Goal: Register for event/course

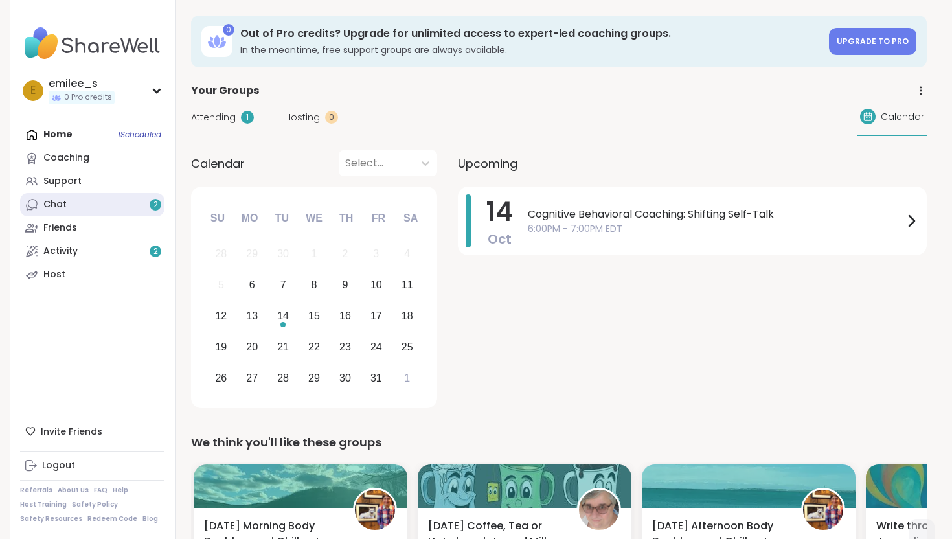
click at [82, 199] on link "Chat 2" at bounding box center [92, 204] width 144 height 23
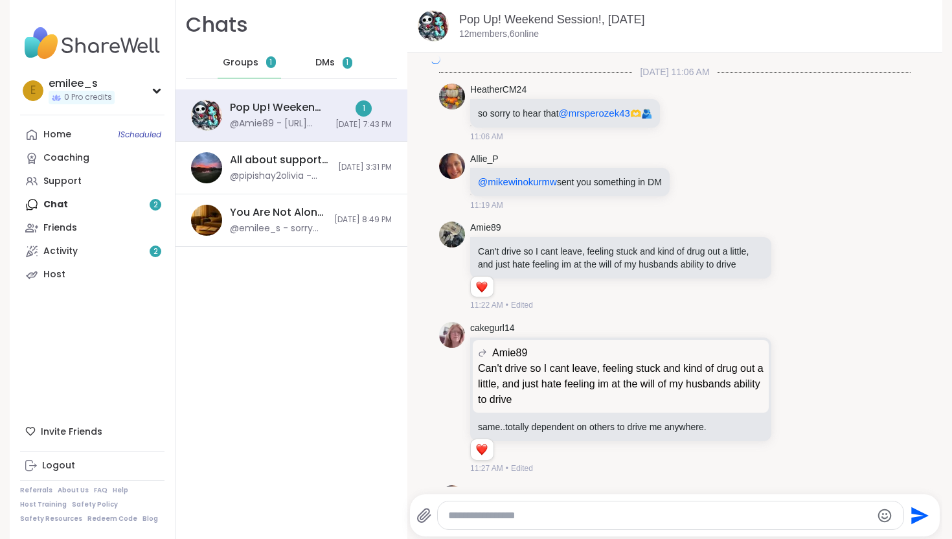
scroll to position [3113, 0]
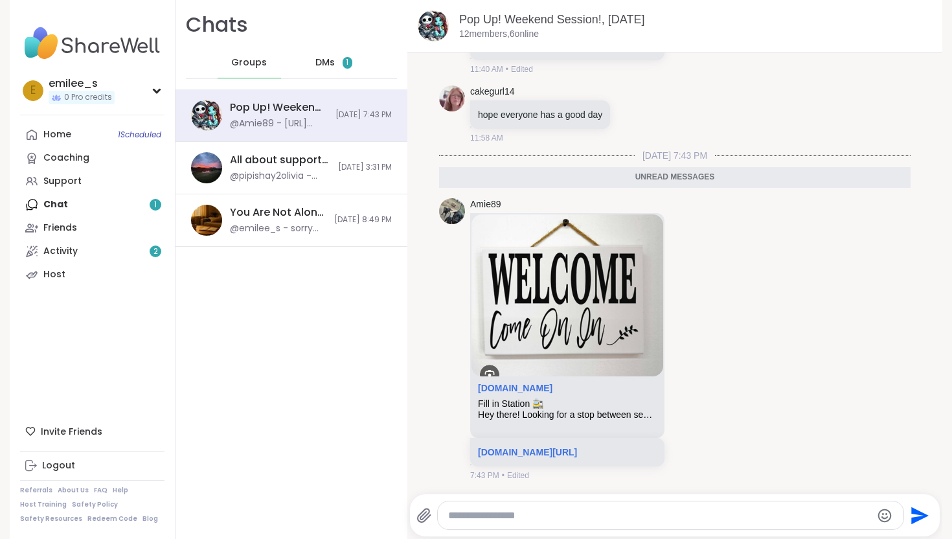
click at [351, 62] on span "1" at bounding box center [348, 63] width 10 height 12
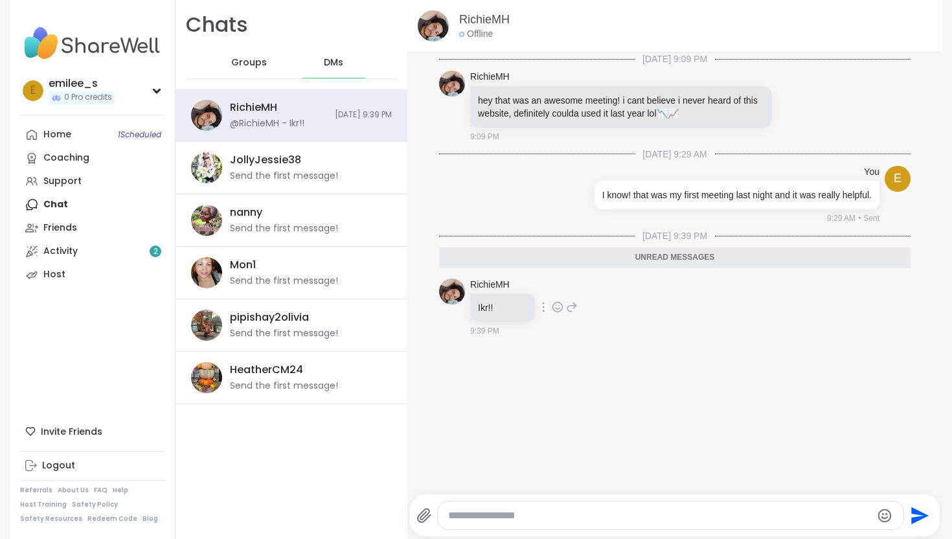
click at [506, 315] on div "Ikr!!" at bounding box center [502, 307] width 65 height 28
click at [552, 310] on icon at bounding box center [558, 306] width 12 height 13
click at [558, 286] on div "Select Reaction: Heart" at bounding box center [558, 286] width 12 height 12
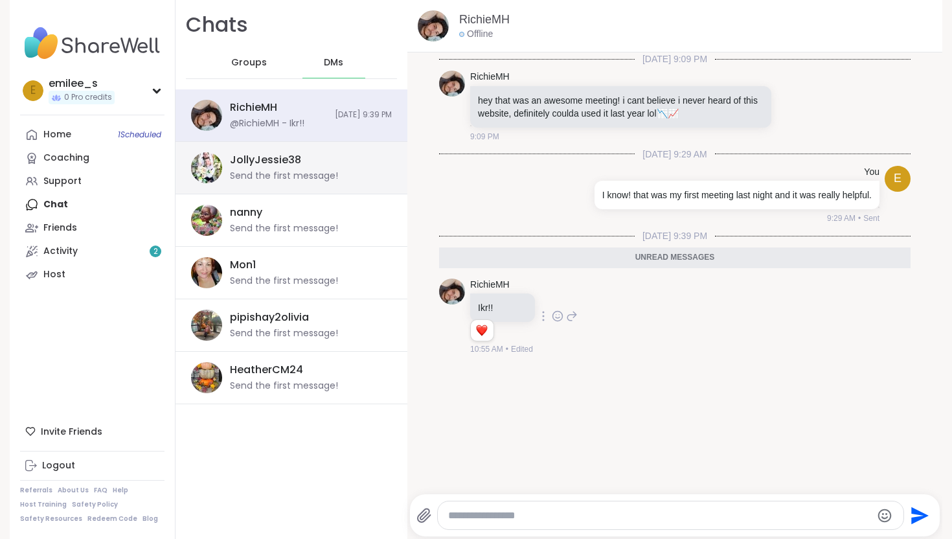
click at [269, 163] on div "JollyJessie38" at bounding box center [265, 160] width 71 height 14
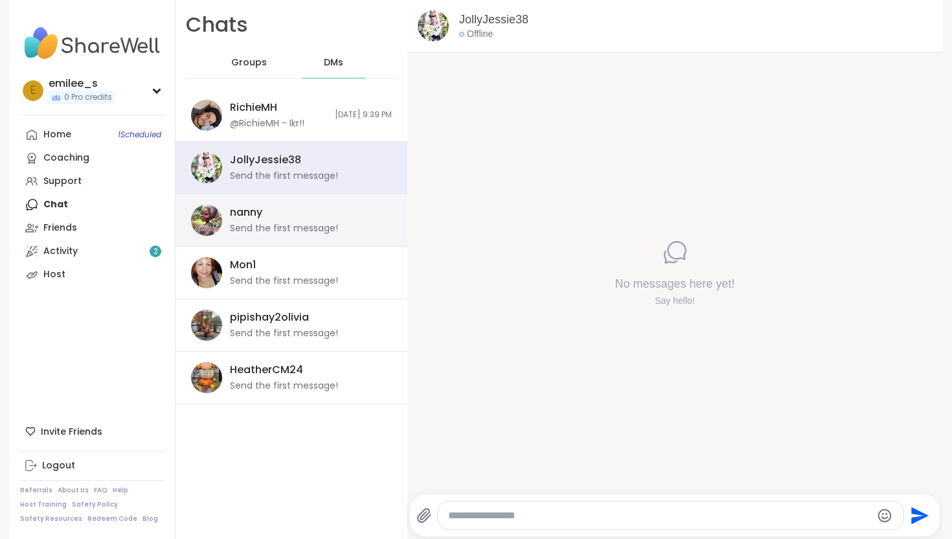
click at [278, 224] on div "Send the first message!" at bounding box center [284, 228] width 108 height 13
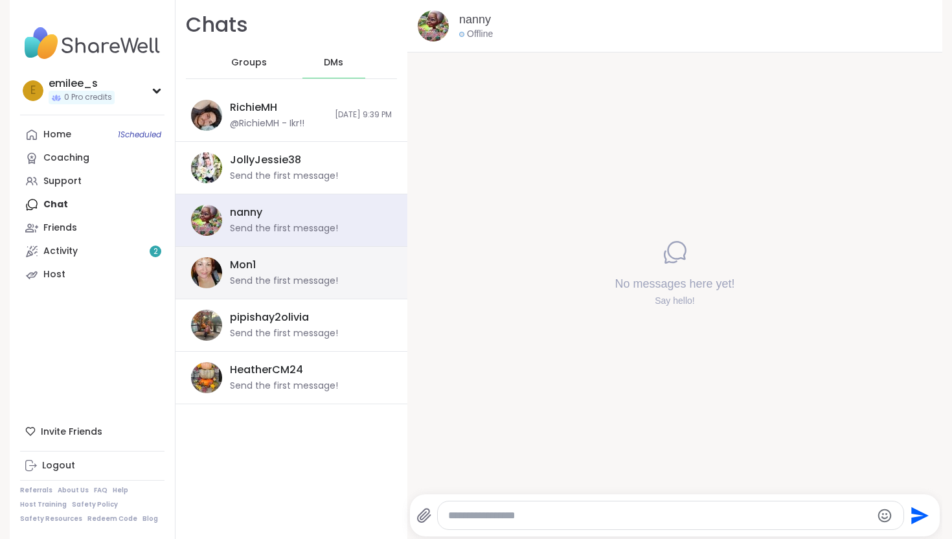
click at [272, 264] on div "Mon1 Send the first message!" at bounding box center [307, 273] width 154 height 30
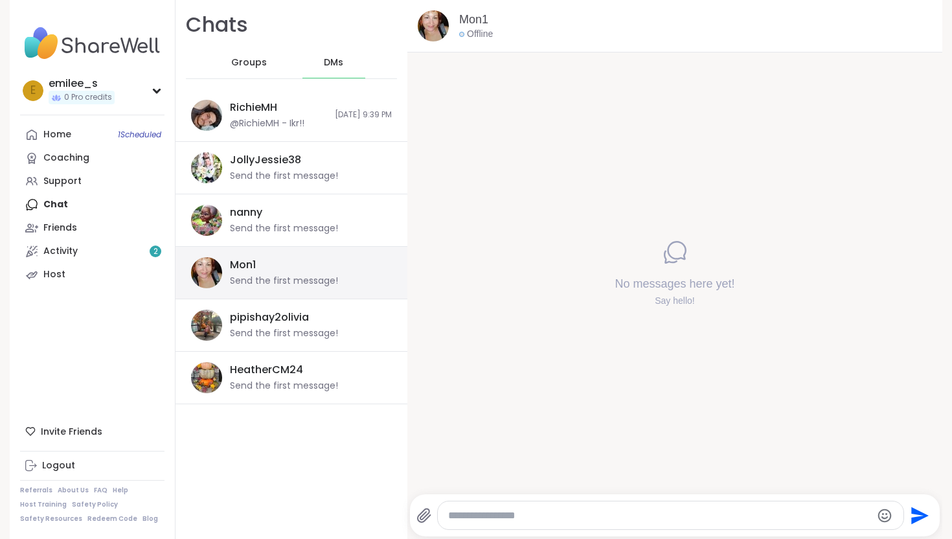
click at [262, 295] on div "Mon1 Send the first message!" at bounding box center [291, 273] width 232 height 52
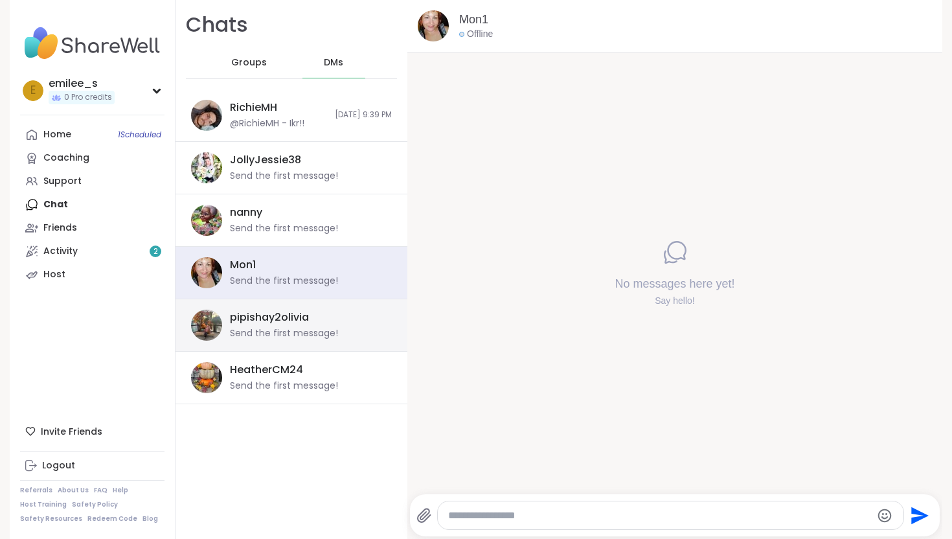
click at [261, 341] on div "pipishay2olivia Send the first message!" at bounding box center [291, 325] width 232 height 52
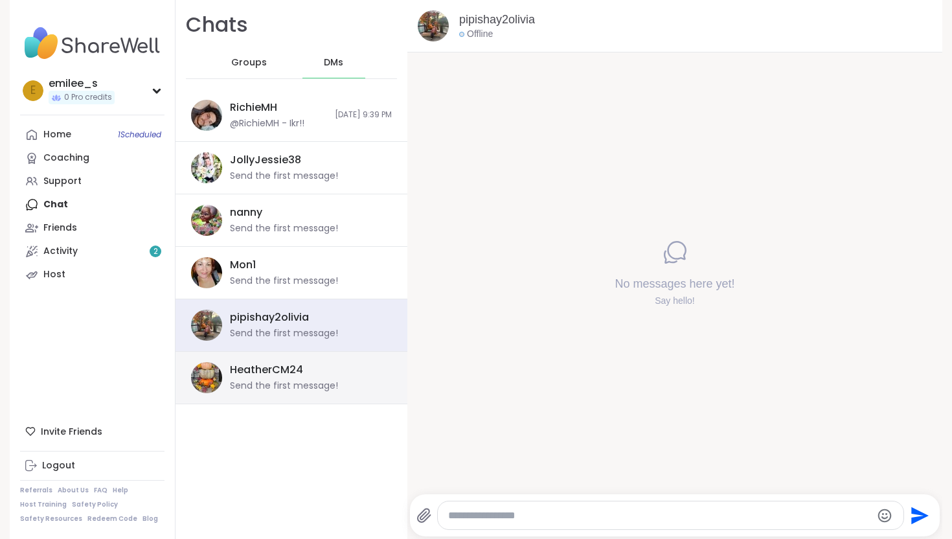
click at [259, 384] on div "Send the first message!" at bounding box center [284, 385] width 108 height 13
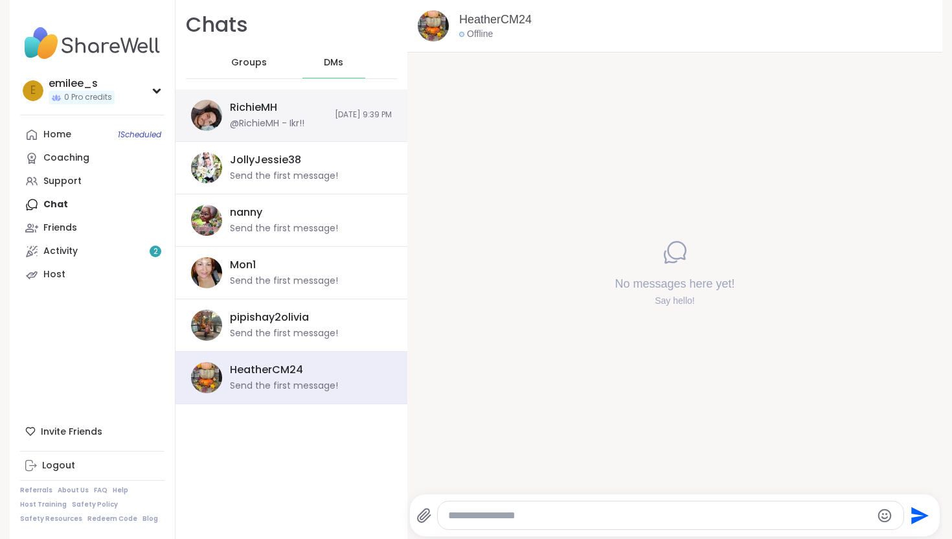
click at [256, 107] on div "RichieMH" at bounding box center [253, 107] width 47 height 14
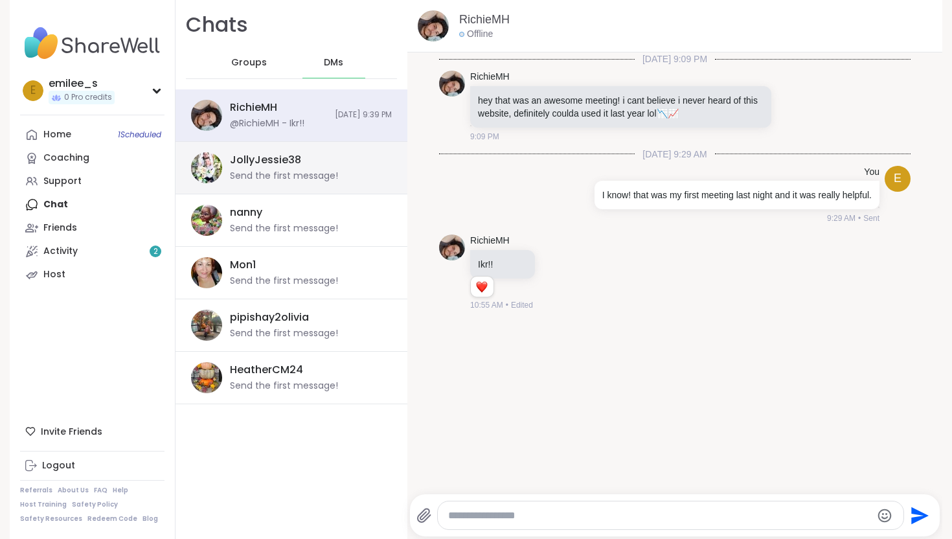
click at [256, 161] on div "JollyJessie38" at bounding box center [265, 160] width 71 height 14
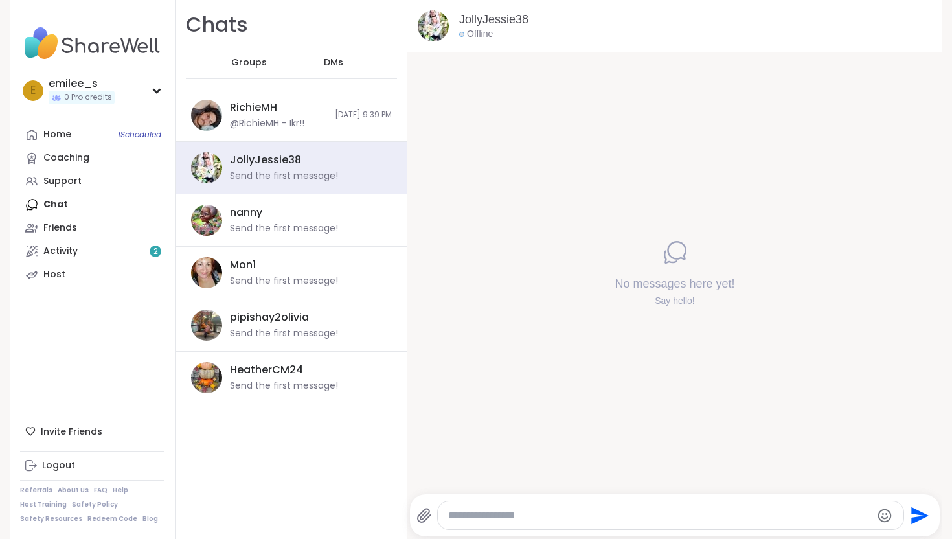
click at [240, 73] on div "Groups" at bounding box center [249, 62] width 63 height 31
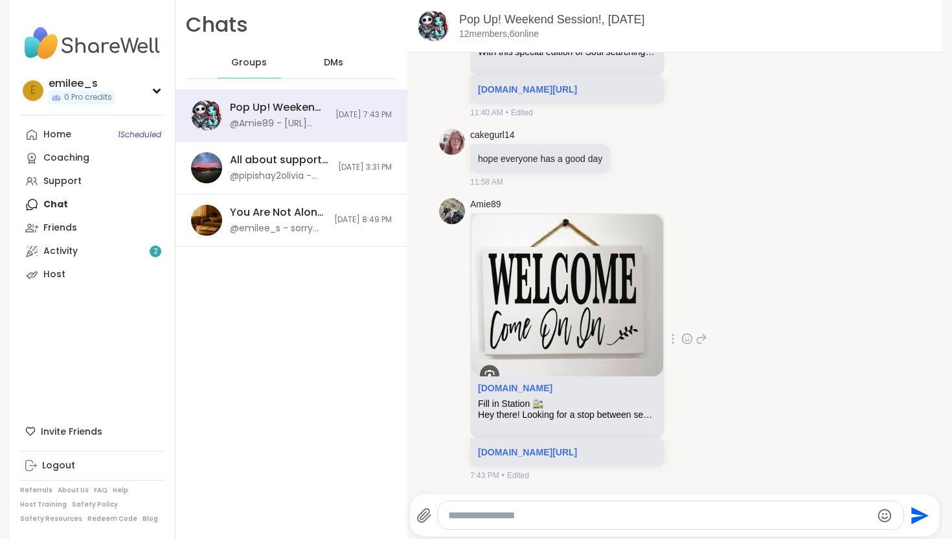
scroll to position [4447, 0]
click at [73, 133] on link "Home 1 Scheduled" at bounding box center [92, 134] width 144 height 23
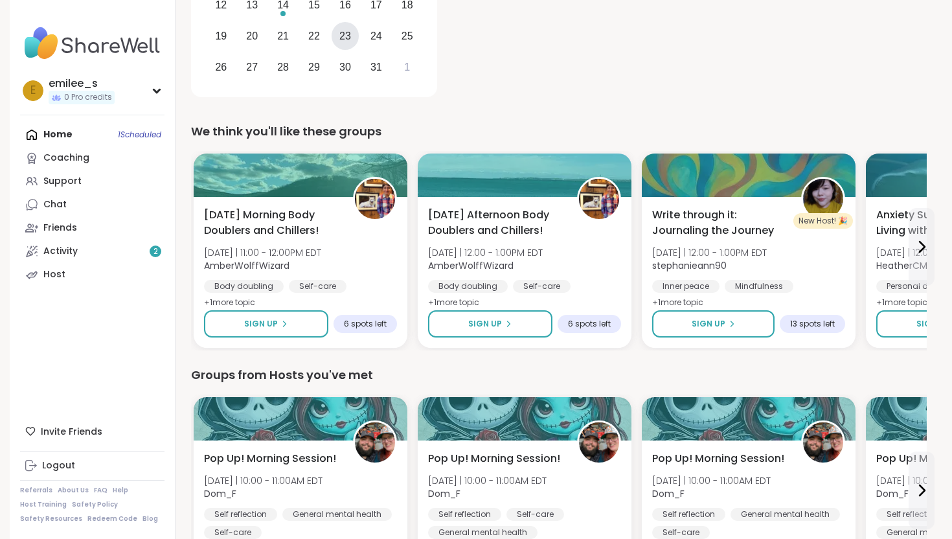
scroll to position [315, 0]
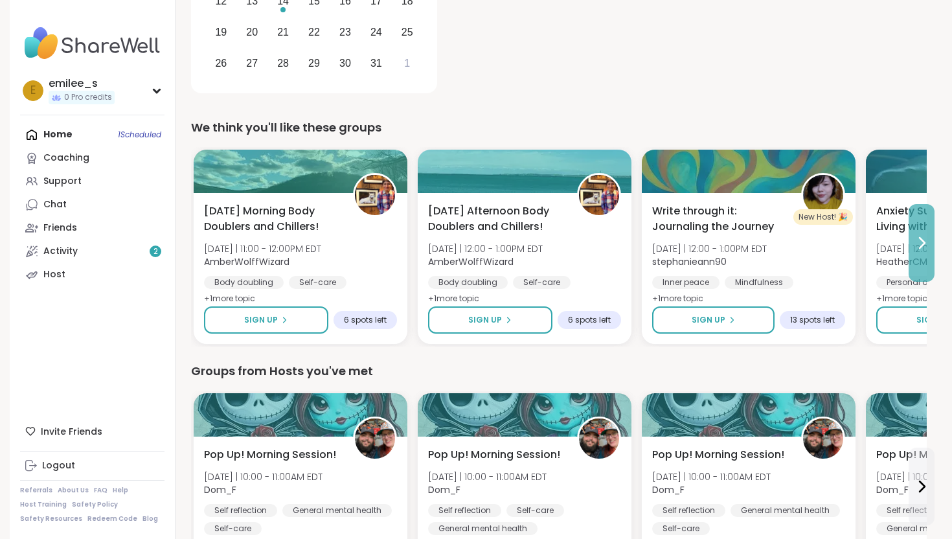
click at [914, 235] on icon at bounding box center [922, 243] width 16 height 16
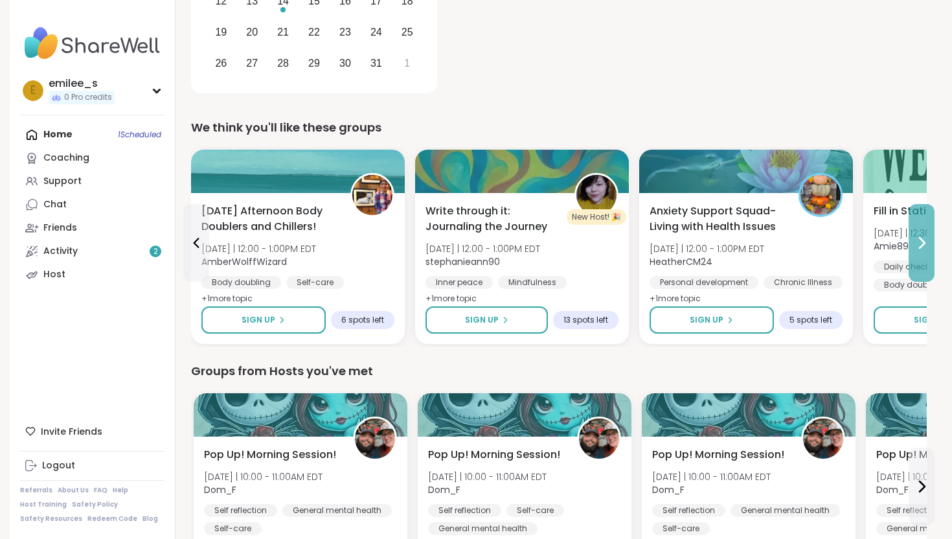
click at [914, 235] on icon at bounding box center [922, 243] width 16 height 16
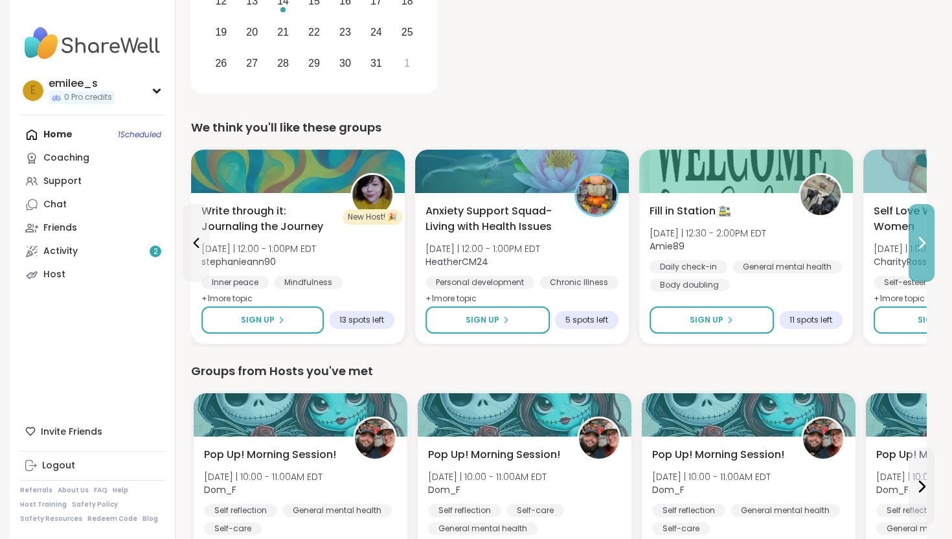
click at [914, 236] on icon at bounding box center [922, 243] width 16 height 16
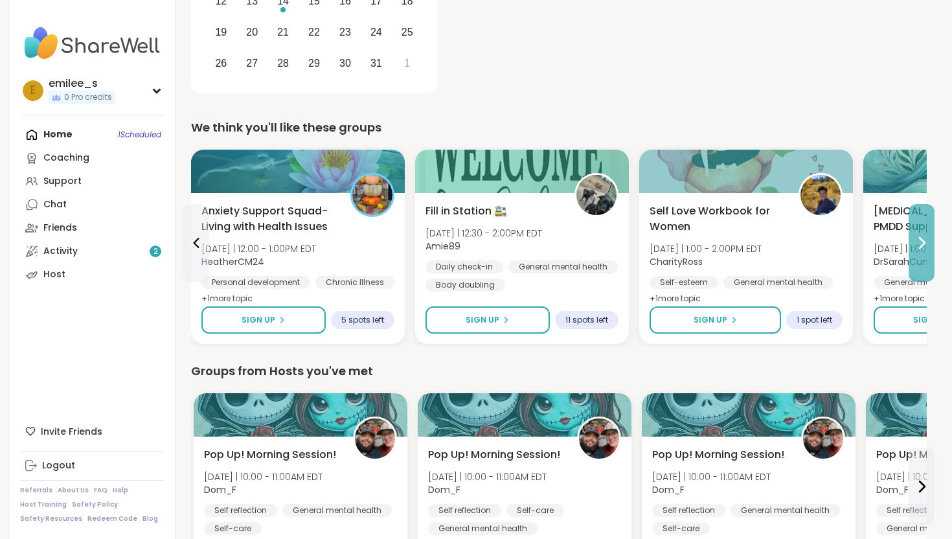
click at [914, 236] on icon at bounding box center [922, 243] width 16 height 16
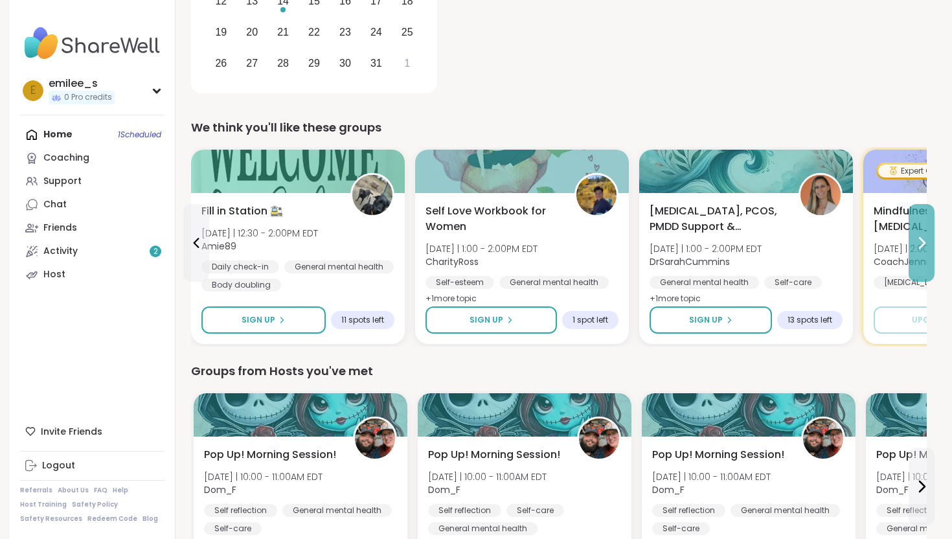
click at [926, 216] on button at bounding box center [922, 243] width 26 height 78
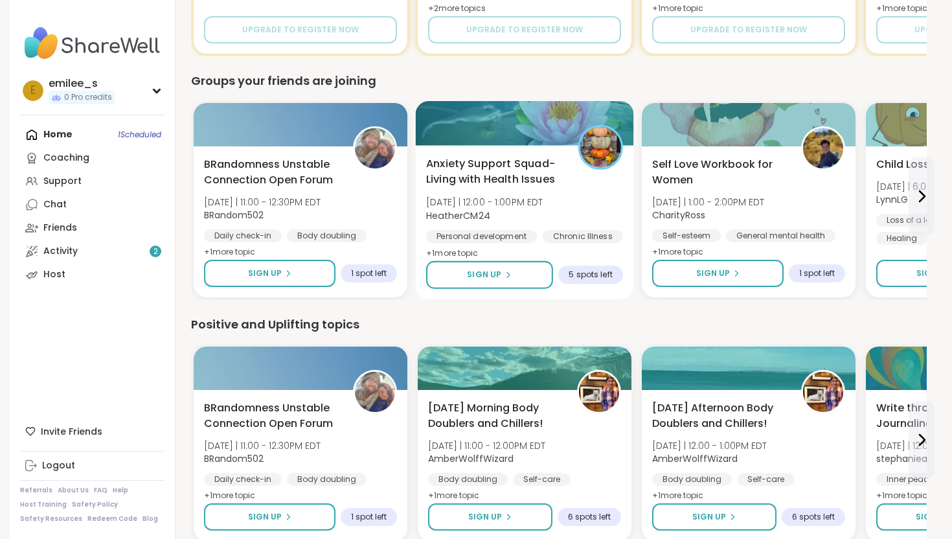
scroll to position [1091, 0]
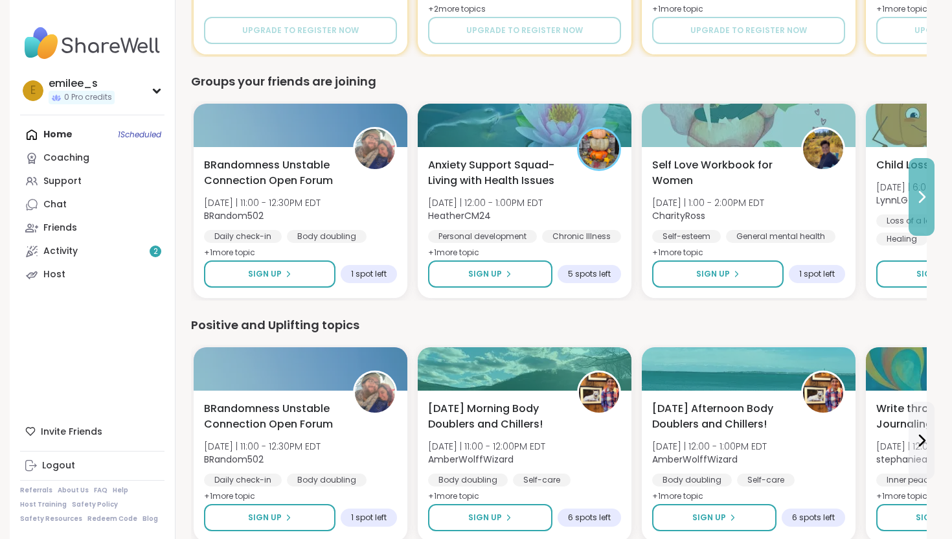
click at [920, 186] on button at bounding box center [922, 197] width 26 height 78
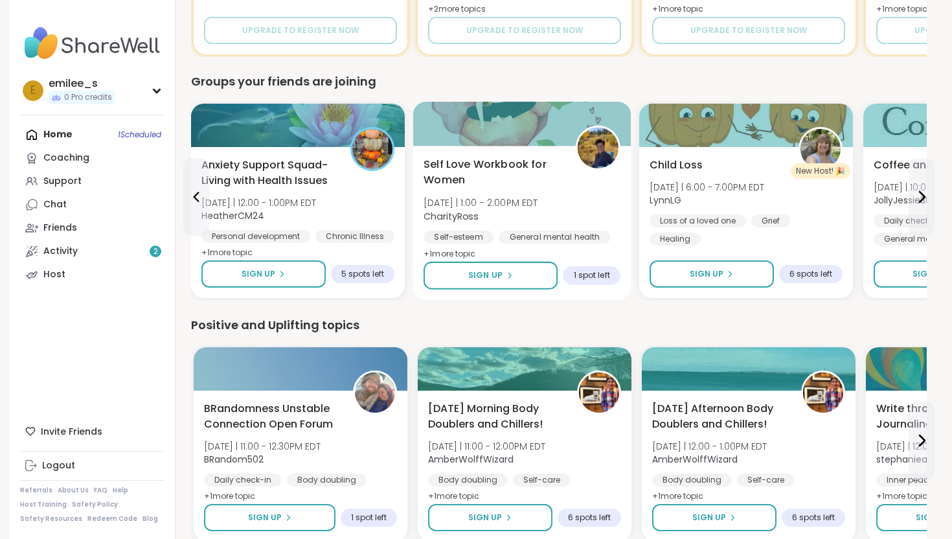
click at [461, 249] on span "+ 1 more topic" at bounding box center [450, 253] width 52 height 10
click at [518, 336] on div "Positive and Uplifting topics BRandomness Unstable Connection Open Forum [DATE]…" at bounding box center [559, 430] width 736 height 228
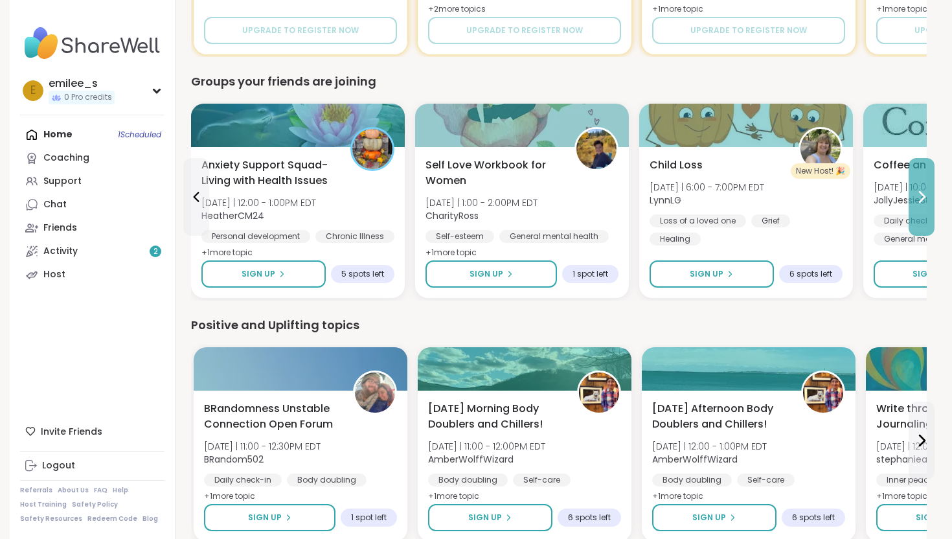
click at [926, 199] on icon at bounding box center [922, 197] width 16 height 16
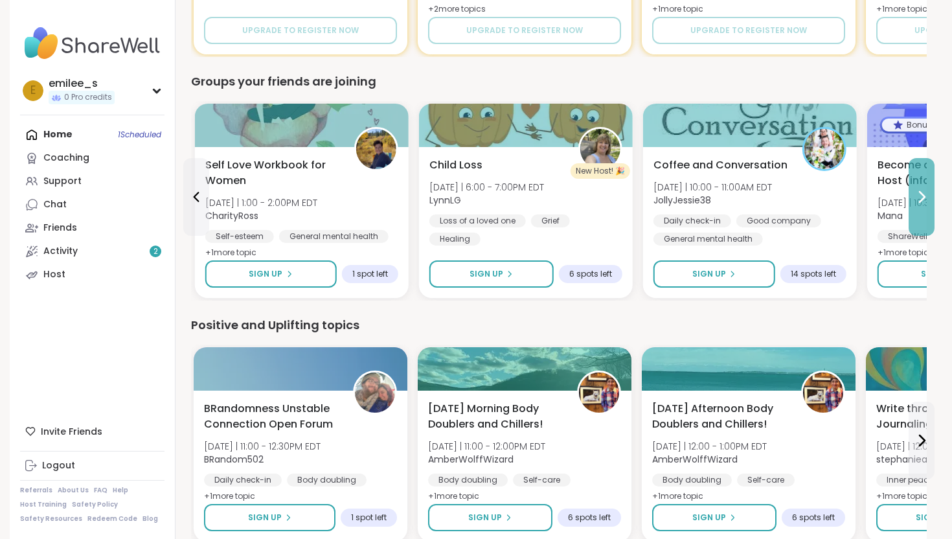
click at [926, 199] on icon at bounding box center [922, 197] width 16 height 16
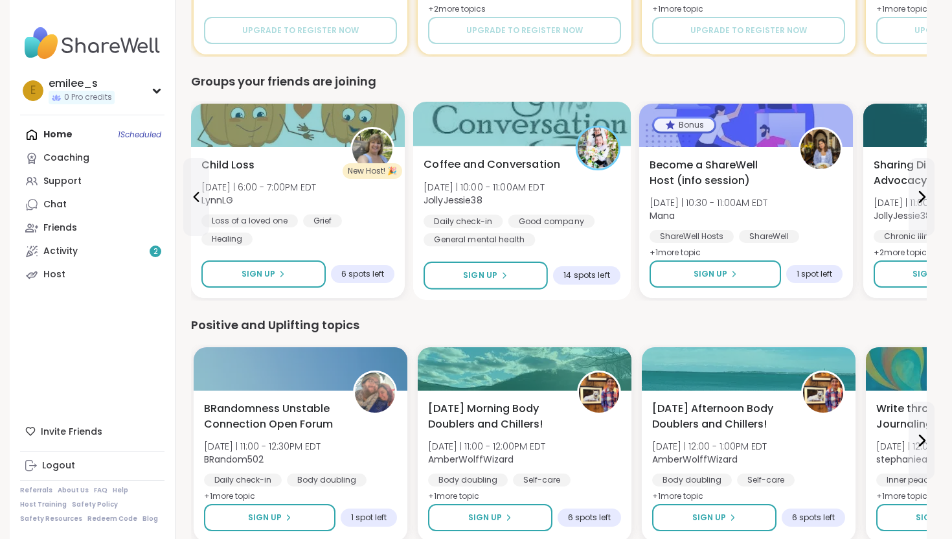
click at [593, 272] on span "14 spots left" at bounding box center [586, 275] width 46 height 10
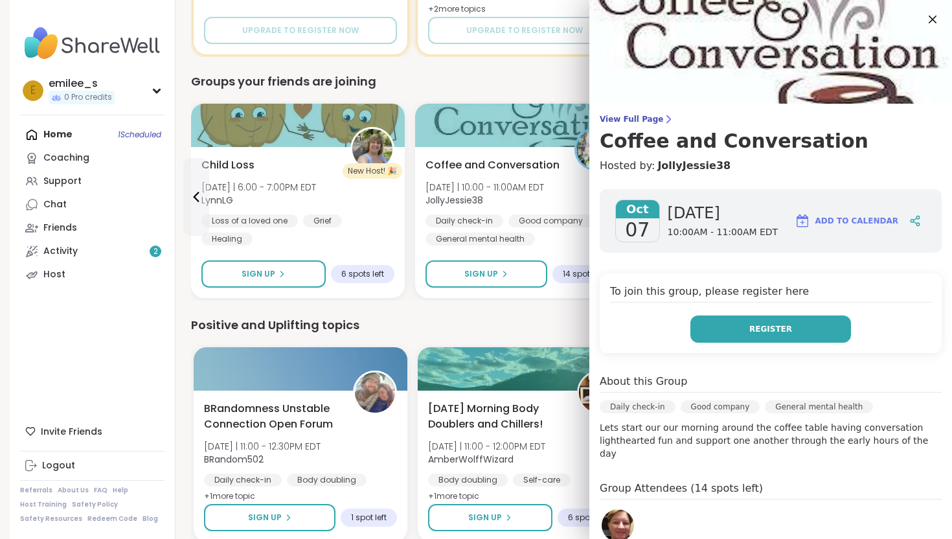
click at [732, 321] on button "Register" at bounding box center [770, 328] width 161 height 27
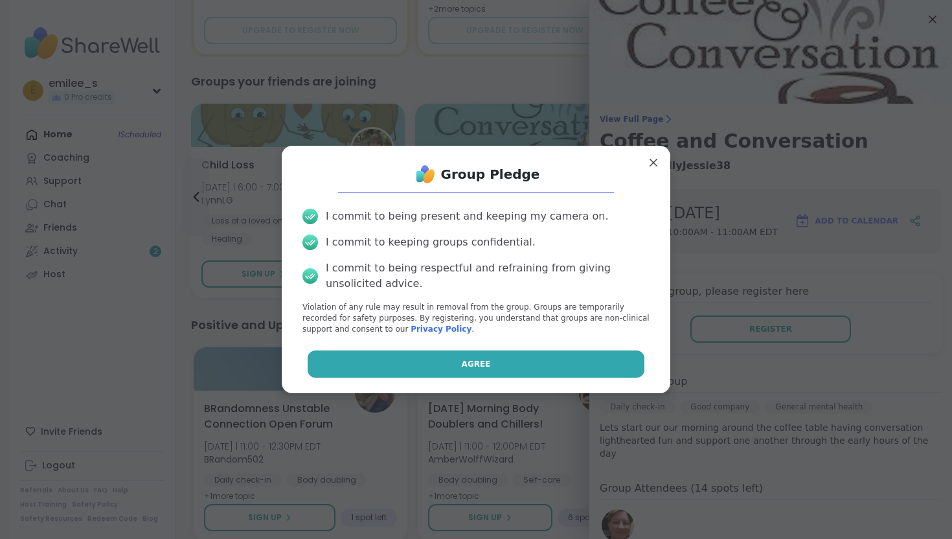
click at [547, 360] on button "Agree" at bounding box center [476, 363] width 337 height 27
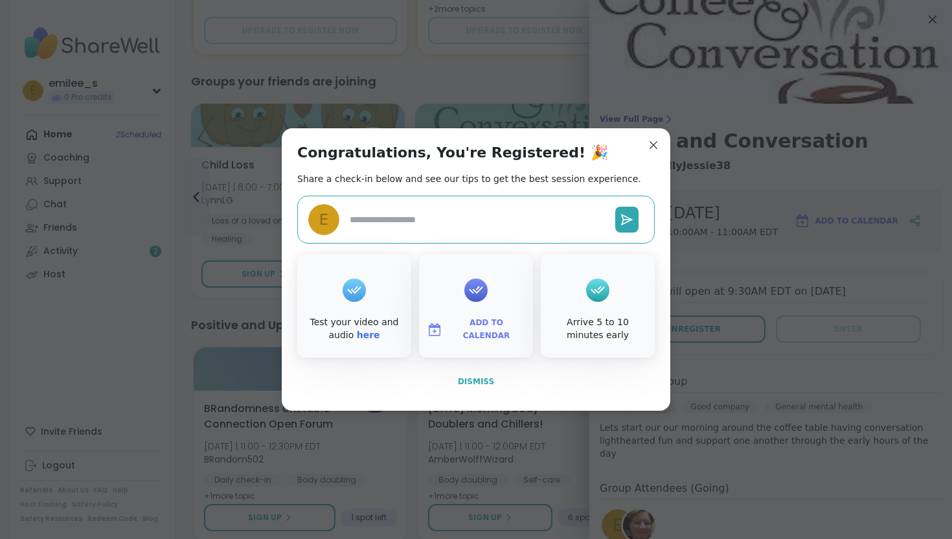
click at [491, 387] on span "Dismiss" at bounding box center [476, 382] width 36 height 12
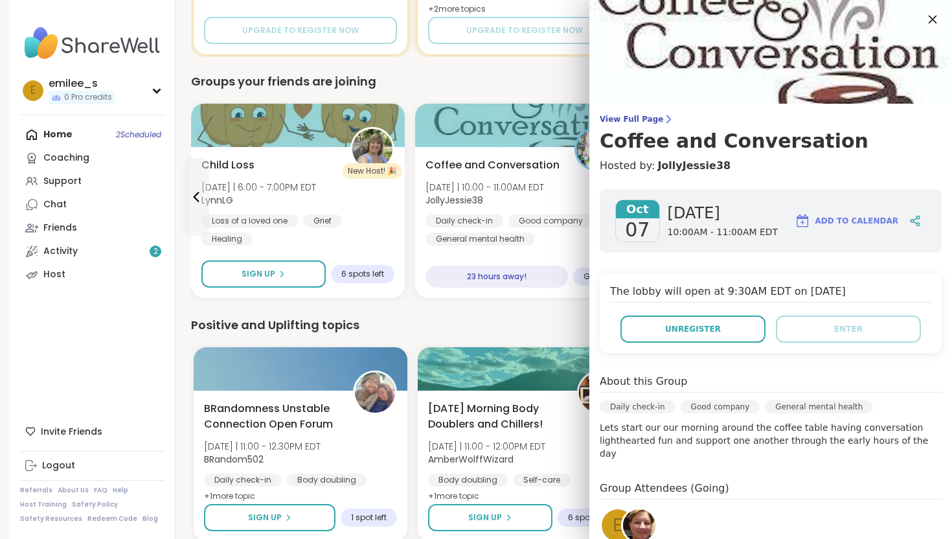
click at [936, 12] on icon at bounding box center [932, 19] width 16 height 16
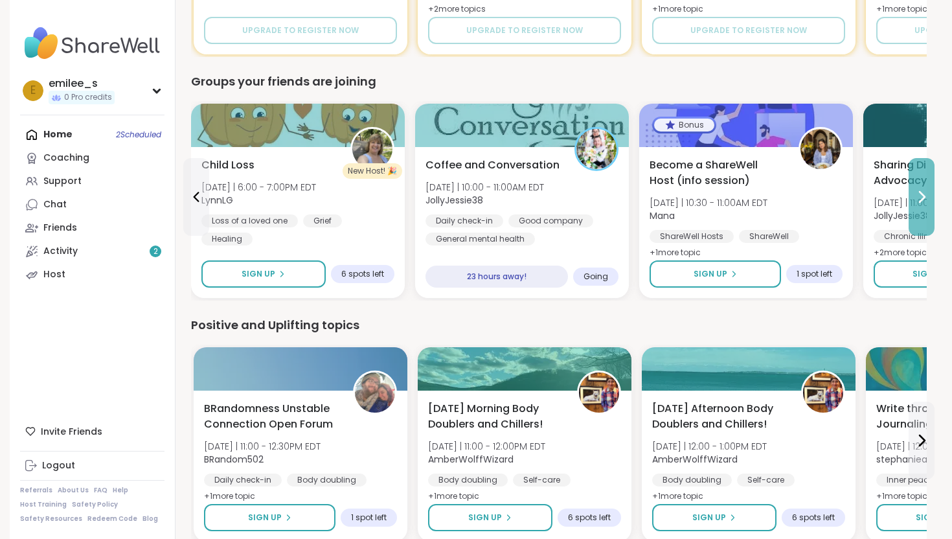
click at [921, 180] on button at bounding box center [922, 197] width 26 height 78
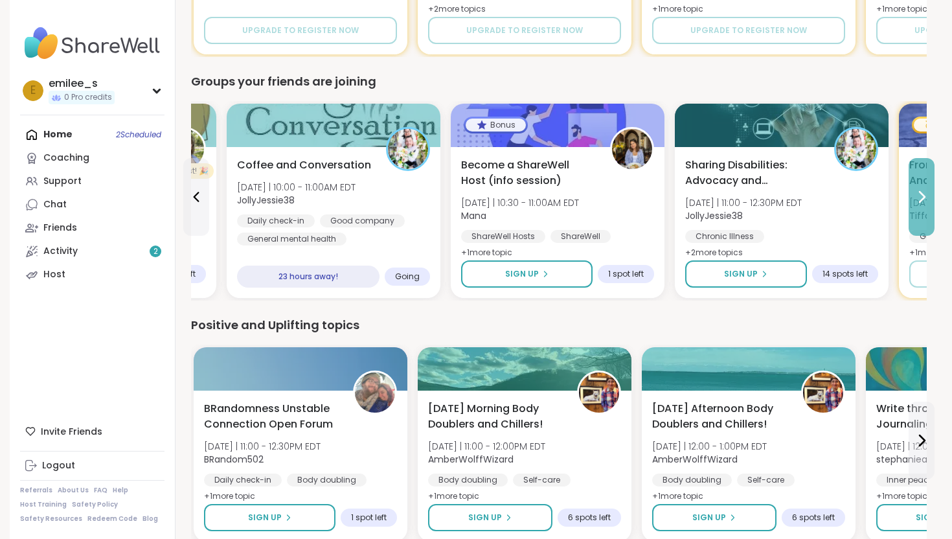
click at [921, 180] on button at bounding box center [922, 197] width 26 height 78
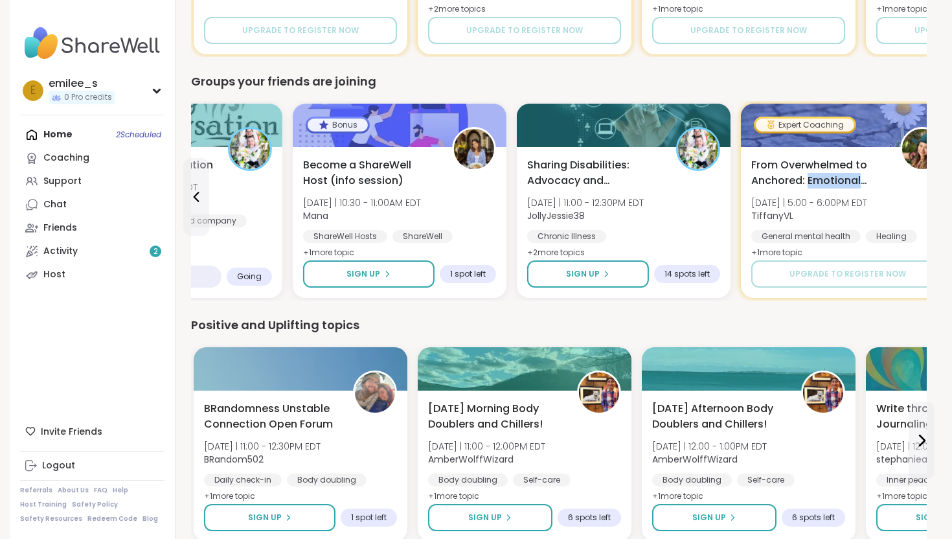
click at [921, 180] on div "From Overwhelmed to Anchored: Emotional Regulation [DATE] | 5:00 - 6:00PM EDT T…" at bounding box center [847, 209] width 193 height 104
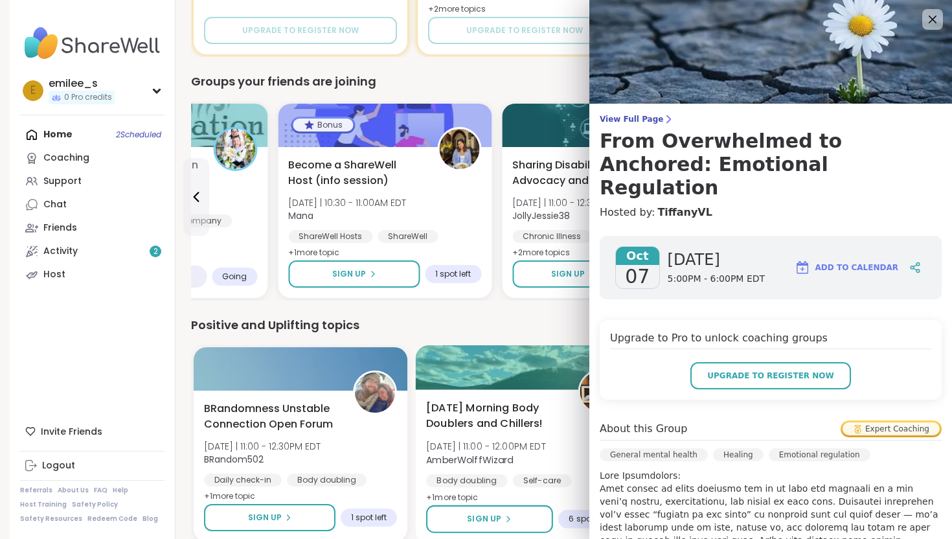
click at [461, 353] on div at bounding box center [525, 367] width 218 height 44
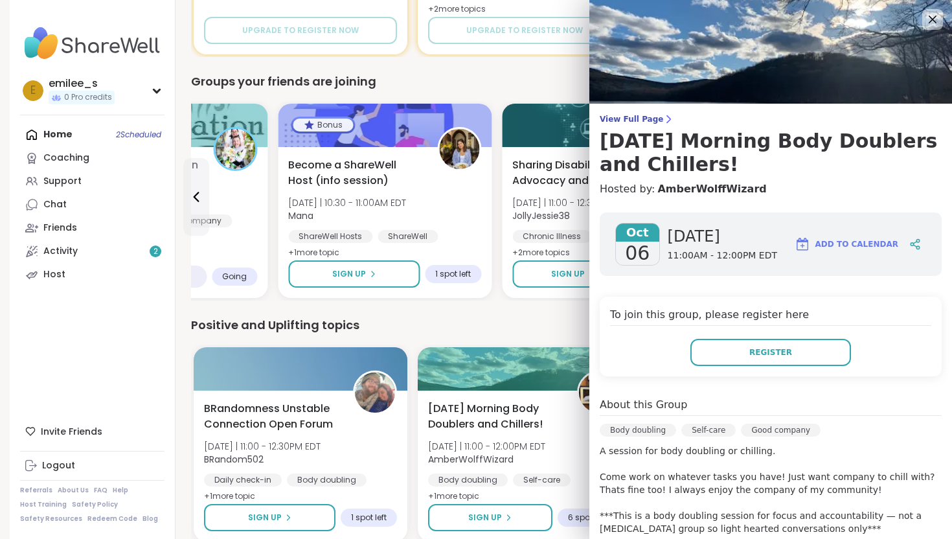
click at [479, 317] on div "Positive and Uplifting topics" at bounding box center [559, 325] width 736 height 18
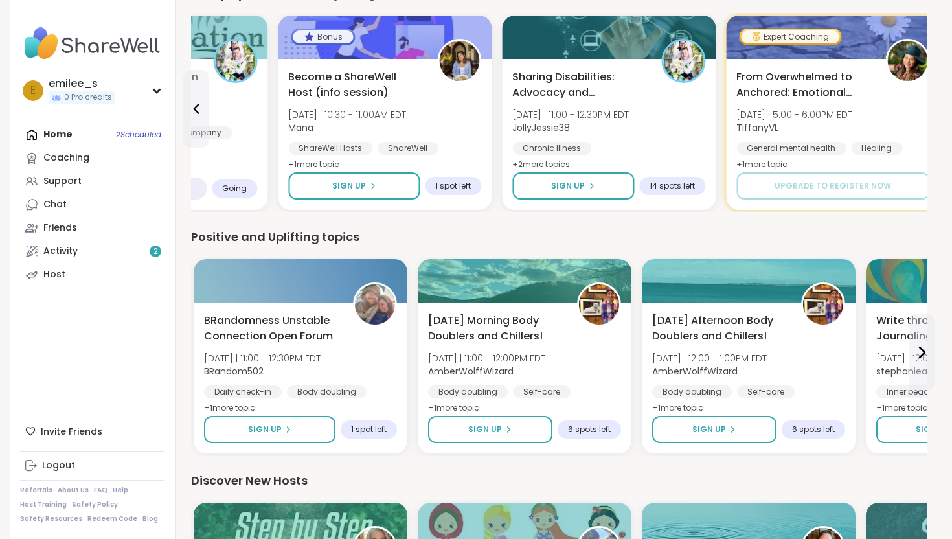
scroll to position [1211, 0]
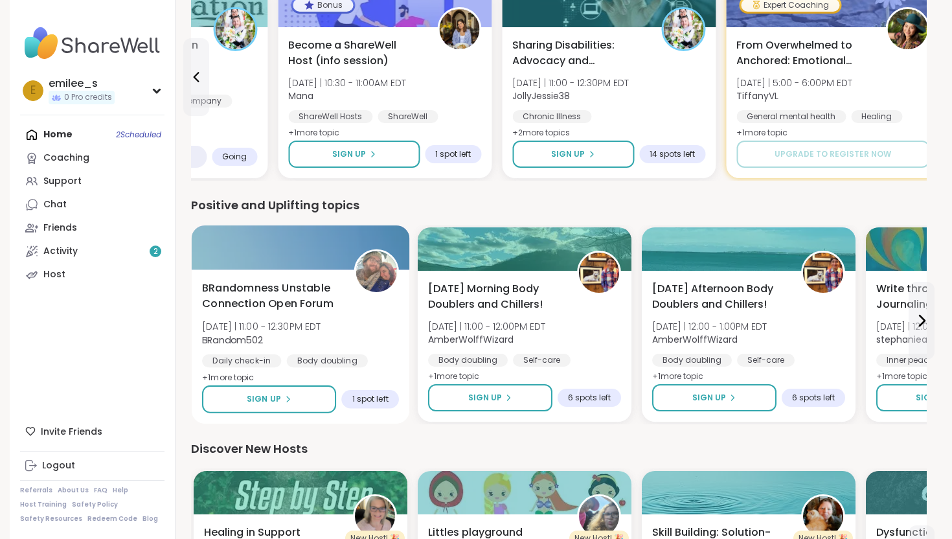
click at [238, 372] on span "+ 1 more topic" at bounding box center [228, 377] width 52 height 10
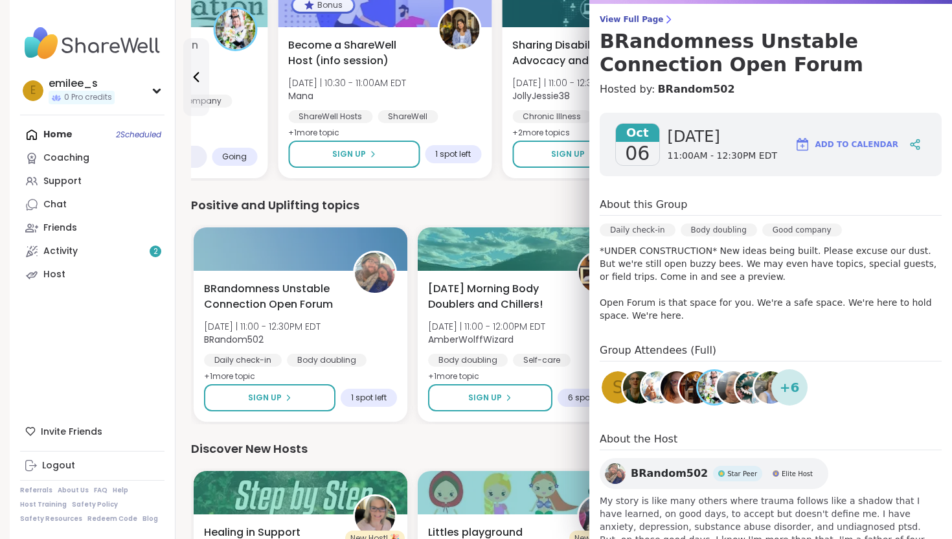
scroll to position [151, 0]
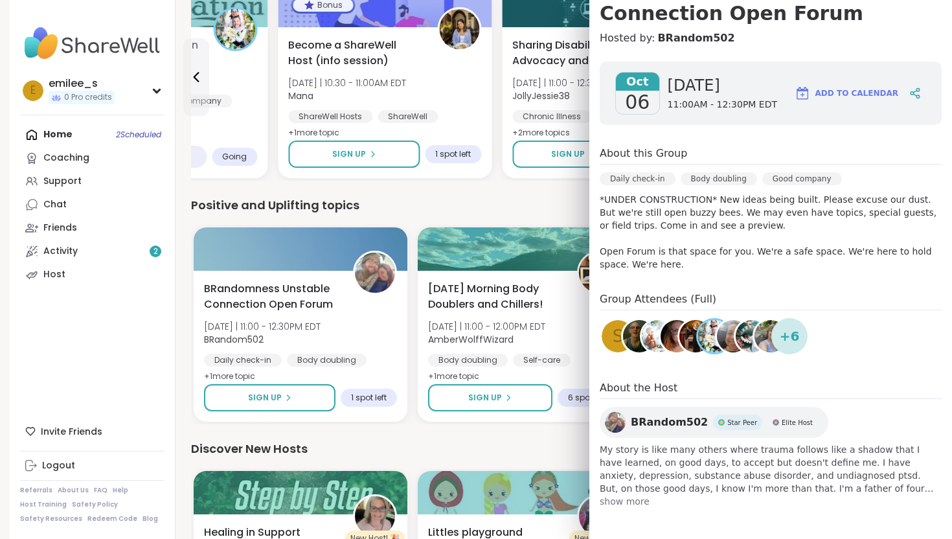
click at [560, 449] on div "Discover New Hosts" at bounding box center [559, 449] width 736 height 18
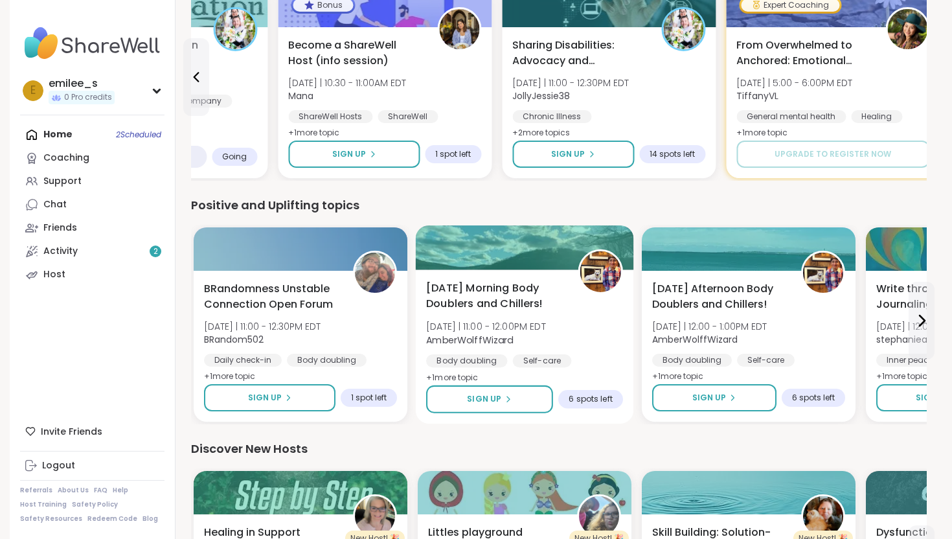
click at [462, 374] on span "+ 1 more topic" at bounding box center [452, 377] width 52 height 10
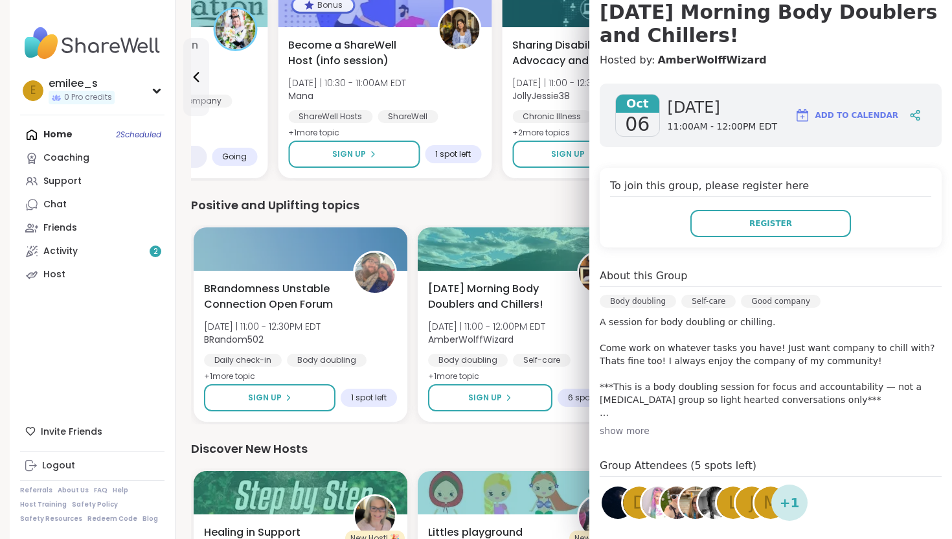
scroll to position [141, 0]
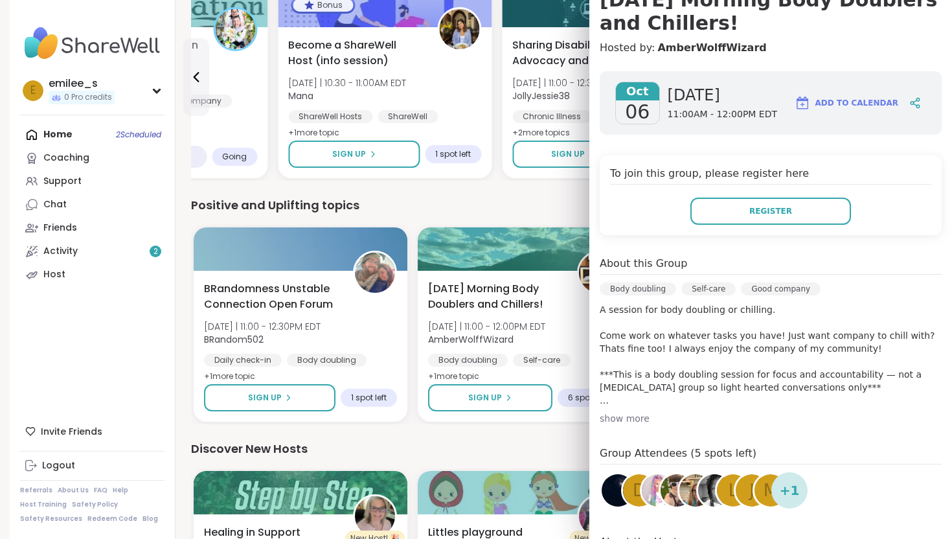
click at [558, 438] on div "We think you'll like these groups [DATE] Morning Body Doublers and Chillers! [D…" at bounding box center [559, 88] width 736 height 1732
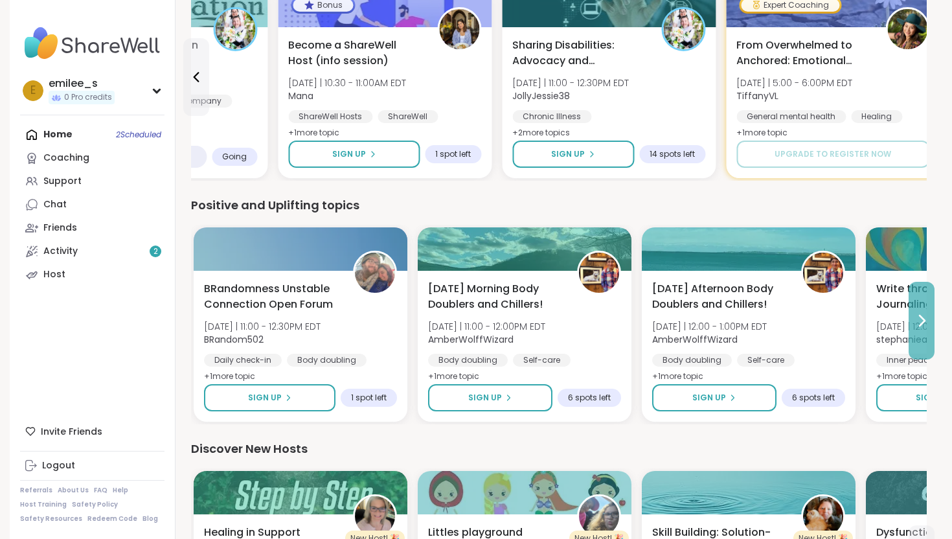
click at [929, 315] on button at bounding box center [922, 321] width 26 height 78
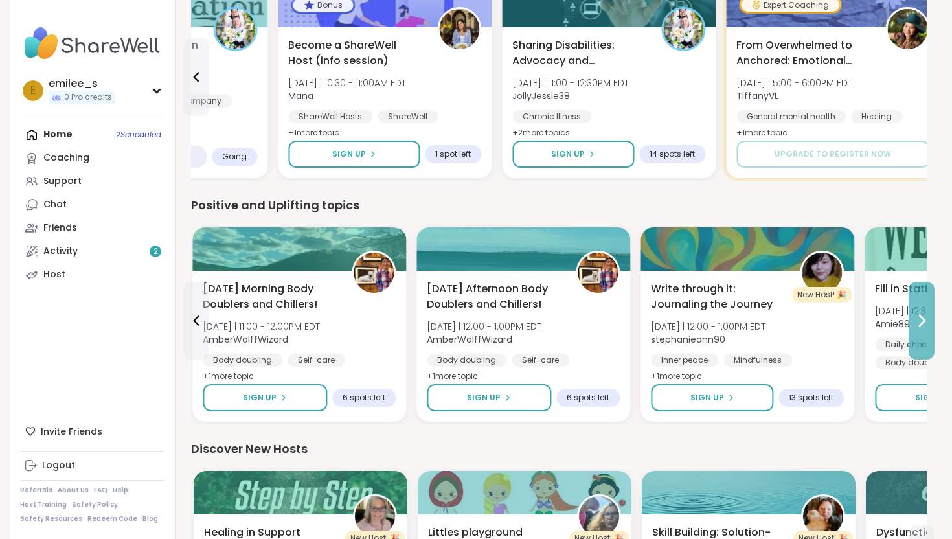
click at [929, 316] on icon at bounding box center [922, 321] width 16 height 16
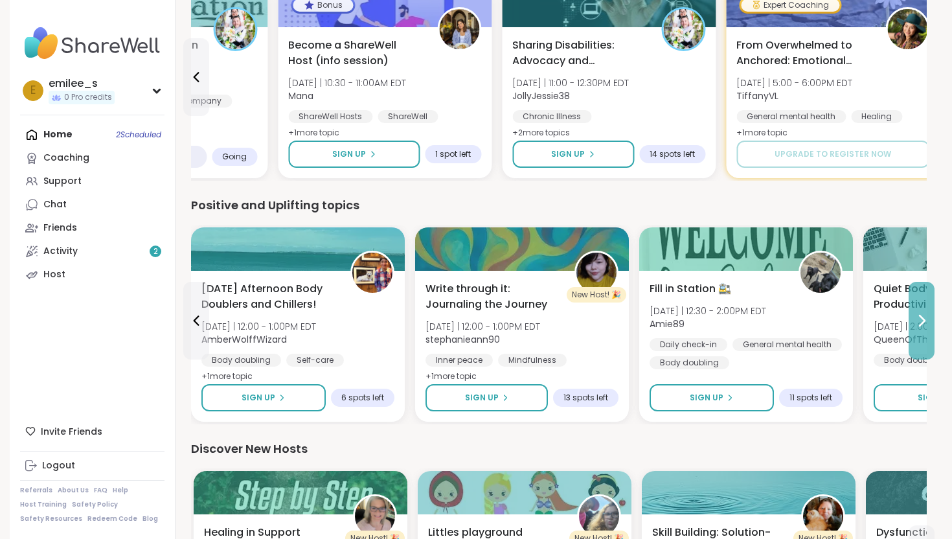
click at [924, 309] on button at bounding box center [922, 321] width 26 height 78
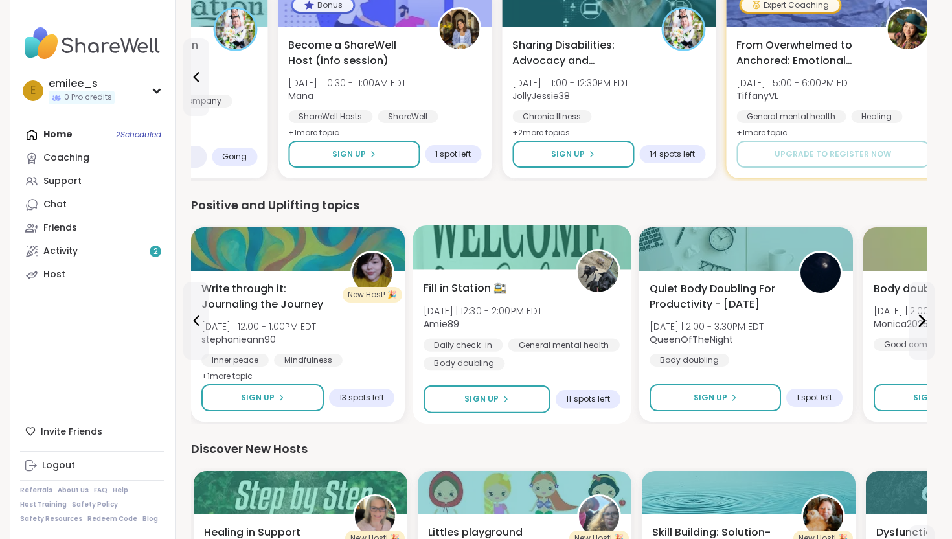
click at [477, 308] on span "[DATE] | 12:30 - 2:00PM EDT" at bounding box center [483, 310] width 119 height 13
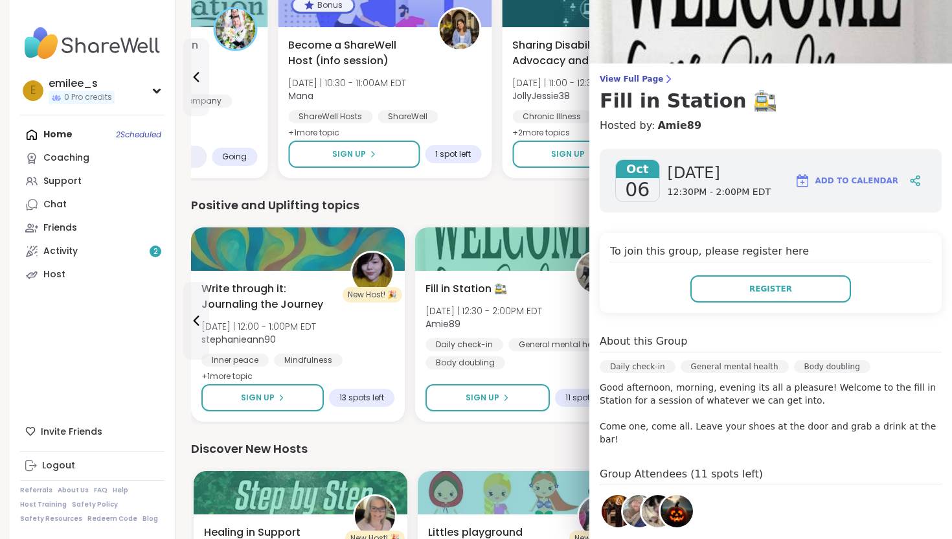
scroll to position [71, 0]
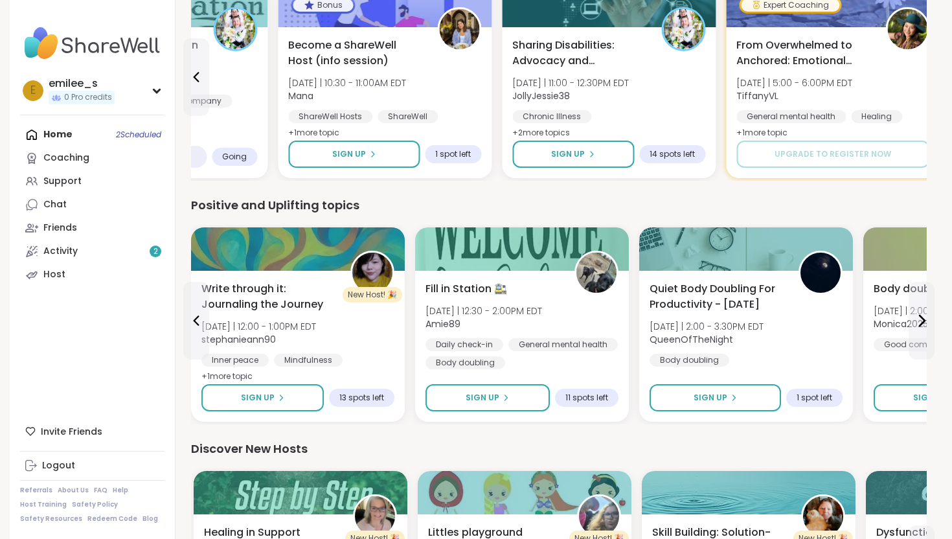
click at [554, 440] on div "Discover New Hosts" at bounding box center [559, 449] width 736 height 18
click at [915, 311] on button at bounding box center [922, 321] width 26 height 78
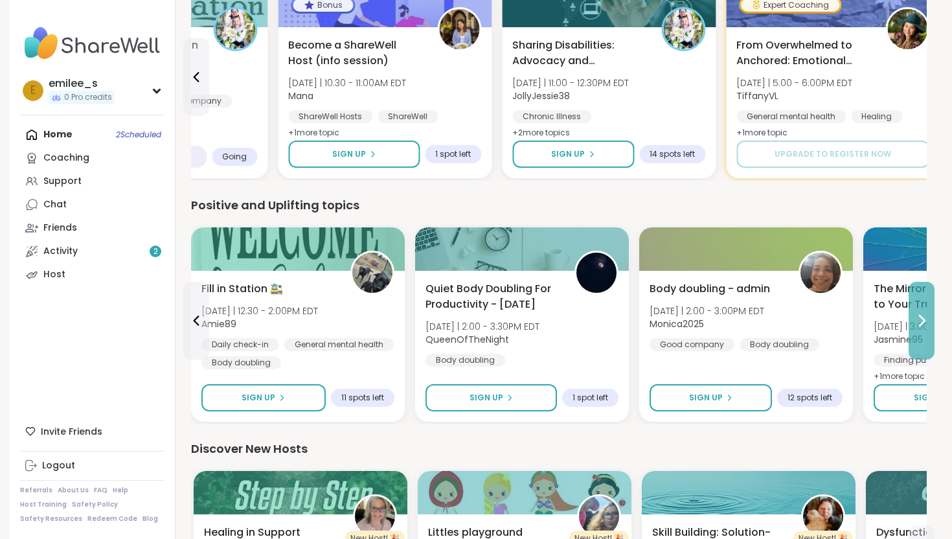
click at [915, 311] on button at bounding box center [922, 321] width 26 height 78
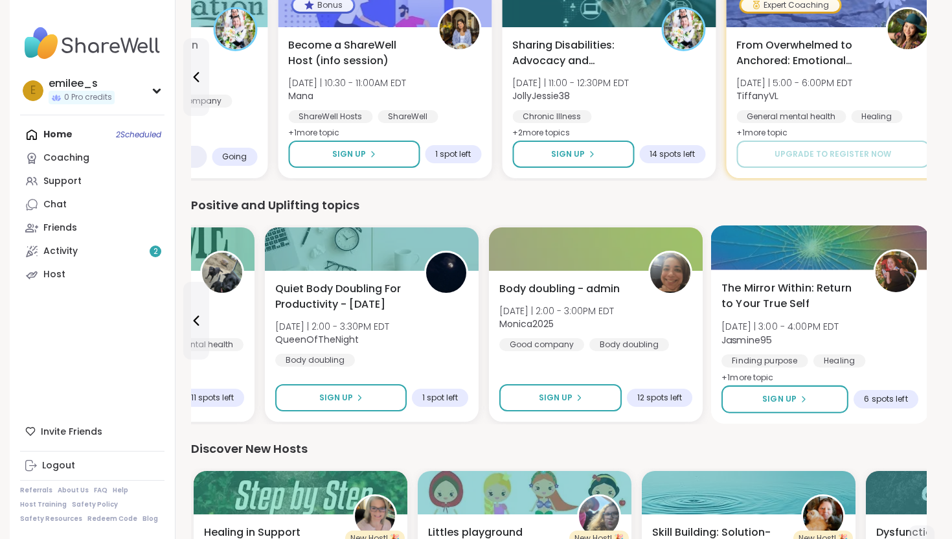
click at [747, 370] on div "The Mirror Within: Return to Your True Self [DATE] | 3:00 - 4:00PM EDT Jasmine9…" at bounding box center [820, 346] width 218 height 154
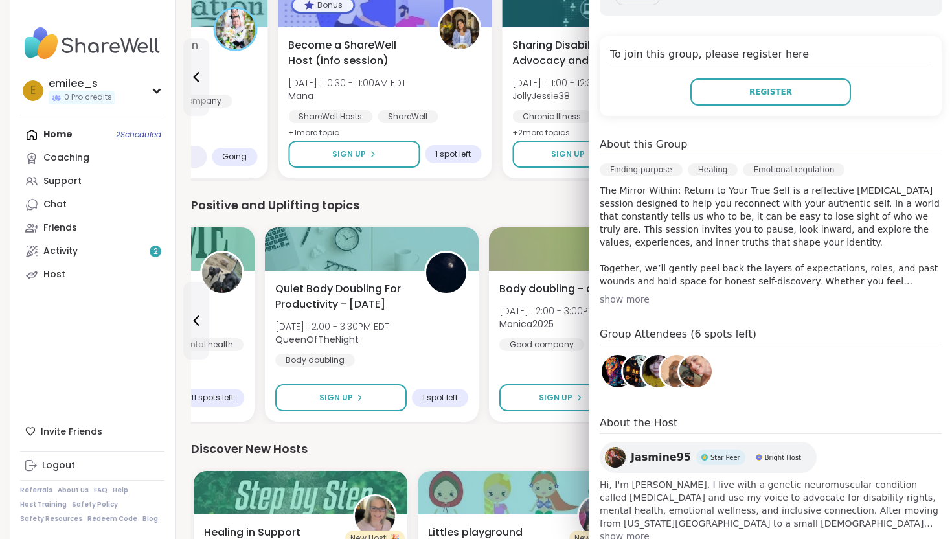
scroll to position [265, 0]
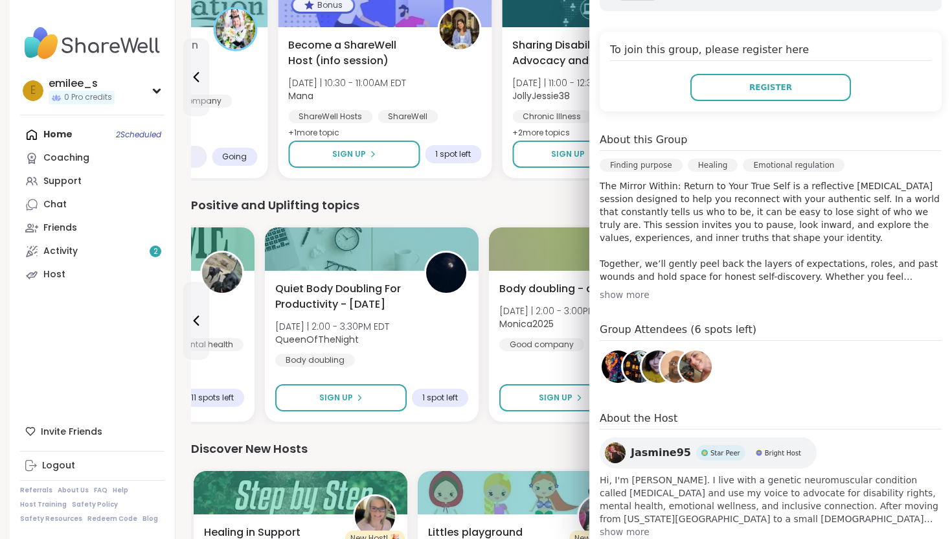
click at [446, 454] on div "Discover New Hosts" at bounding box center [559, 449] width 736 height 18
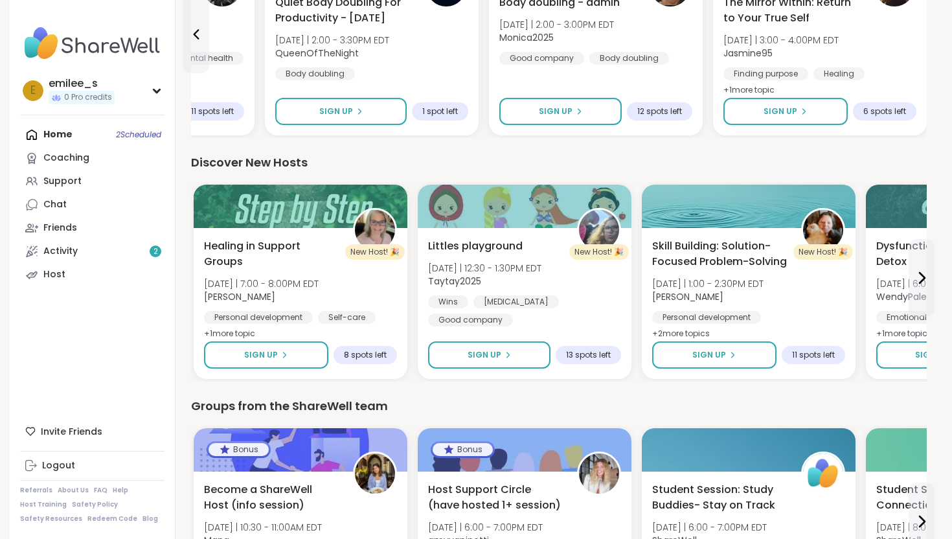
scroll to position [1500, 0]
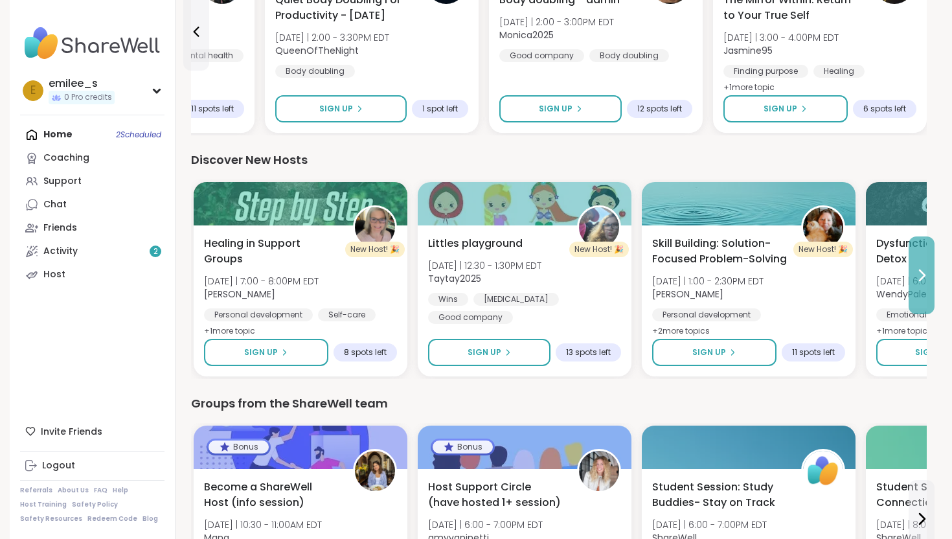
click at [925, 273] on icon at bounding box center [922, 275] width 16 height 16
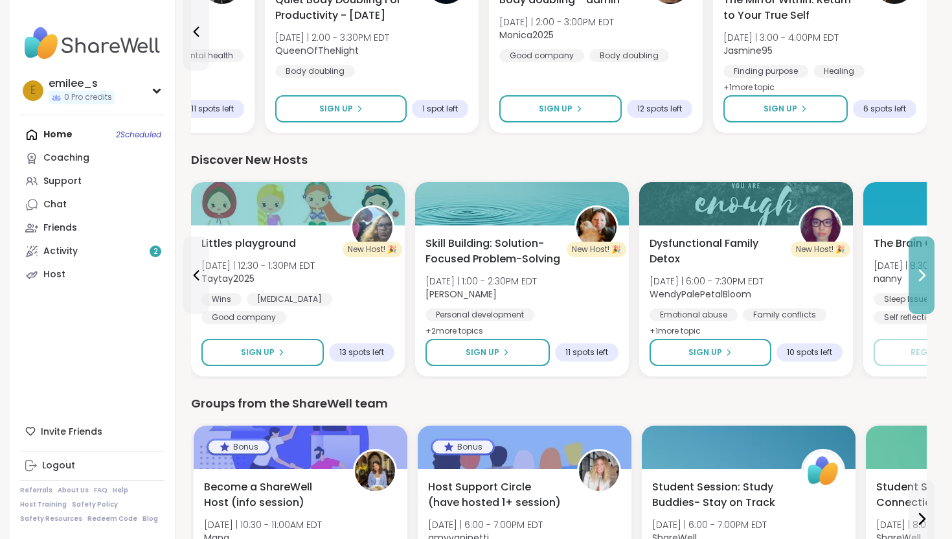
click at [925, 273] on icon at bounding box center [922, 275] width 16 height 16
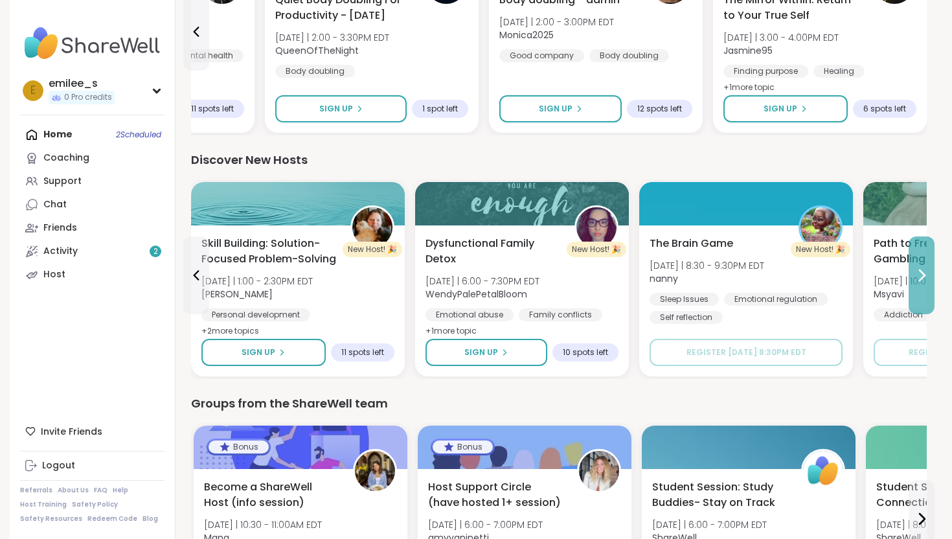
click at [925, 273] on icon at bounding box center [922, 275] width 16 height 16
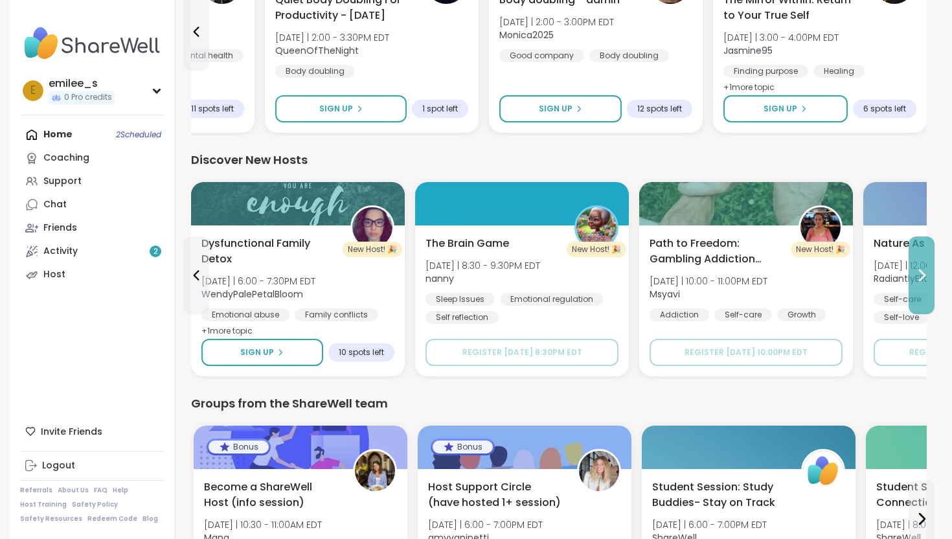
click at [925, 273] on icon at bounding box center [922, 275] width 16 height 16
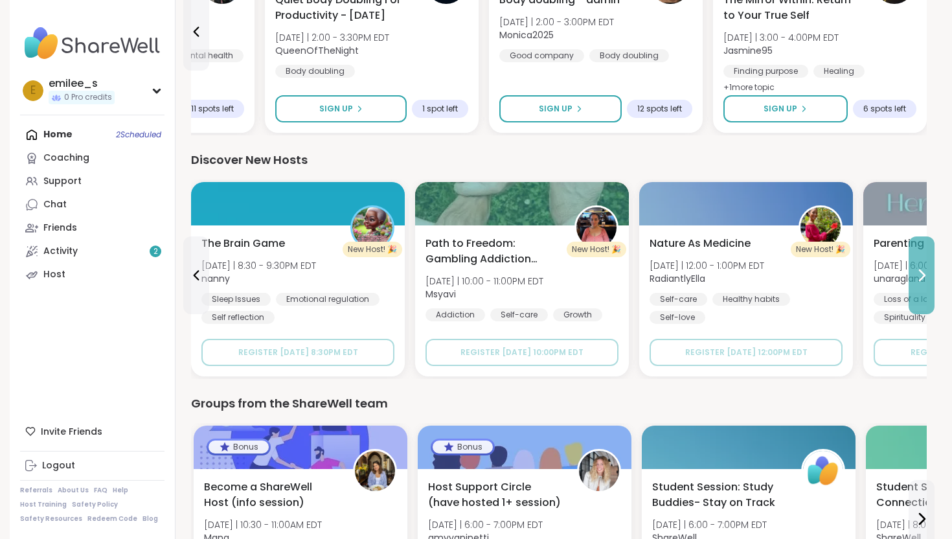
click at [925, 275] on icon at bounding box center [922, 275] width 16 height 16
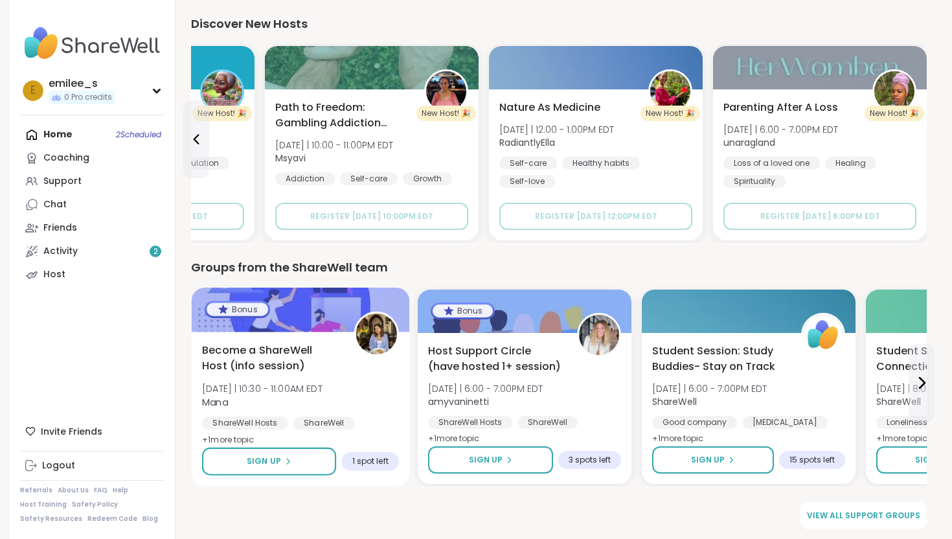
scroll to position [1638, 0]
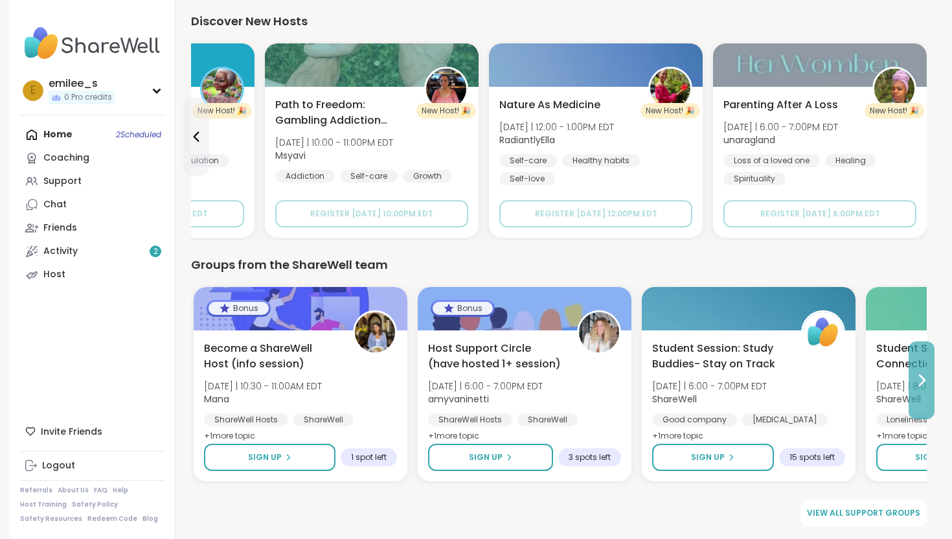
click at [920, 352] on button at bounding box center [922, 380] width 26 height 78
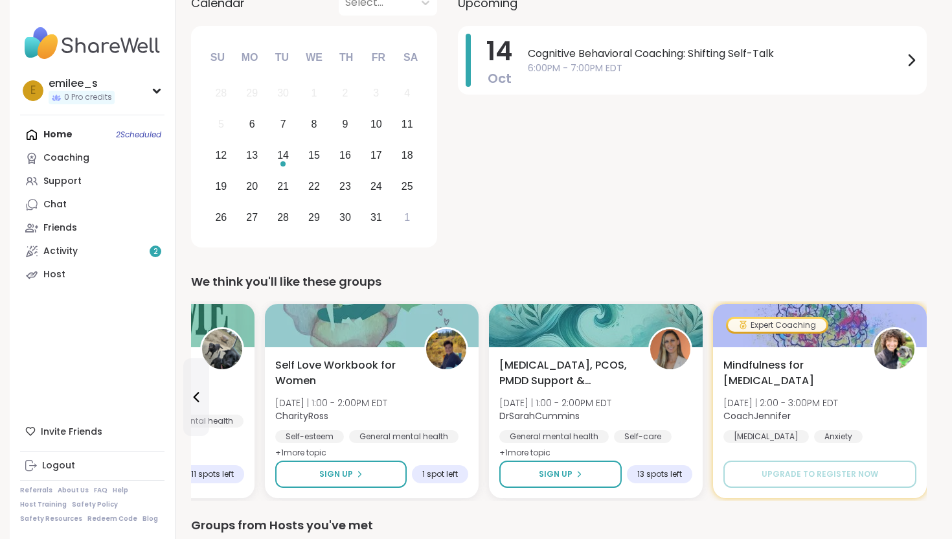
scroll to position [0, 0]
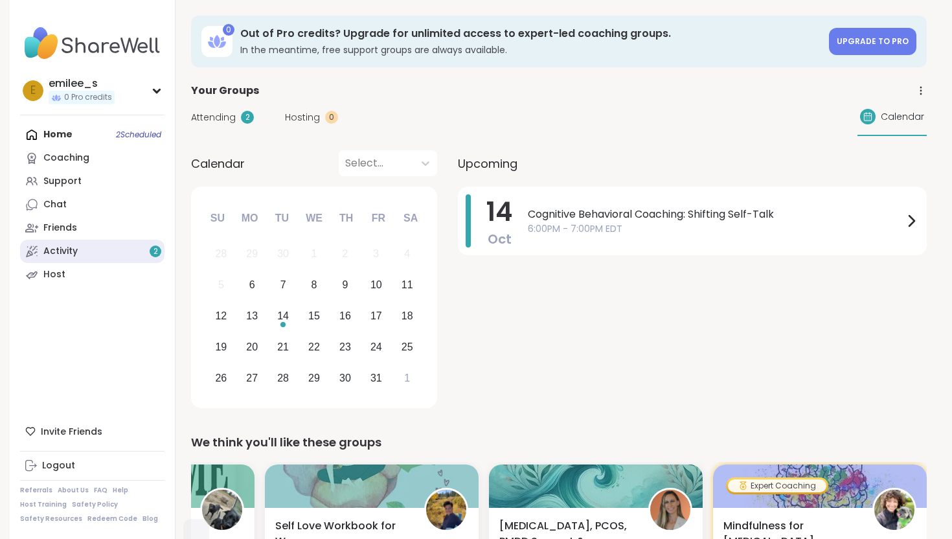
click at [115, 253] on link "Activity 2" at bounding box center [92, 251] width 144 height 23
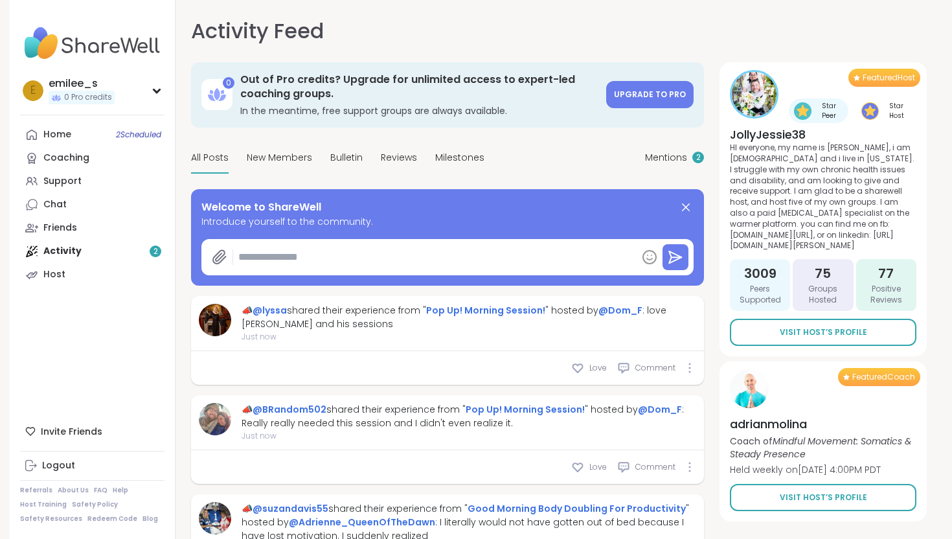
type textarea "*"
click at [670, 157] on span "Mentions" at bounding box center [666, 158] width 42 height 14
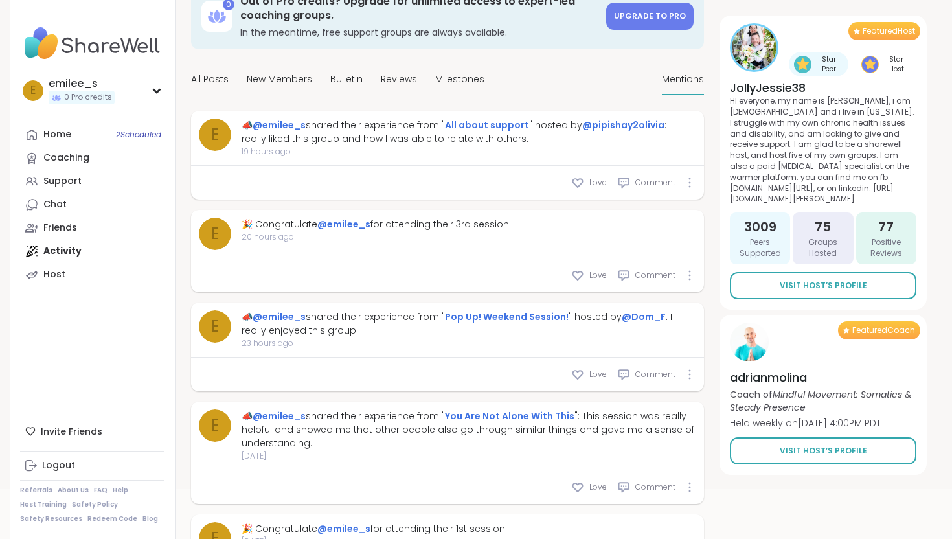
scroll to position [82, 0]
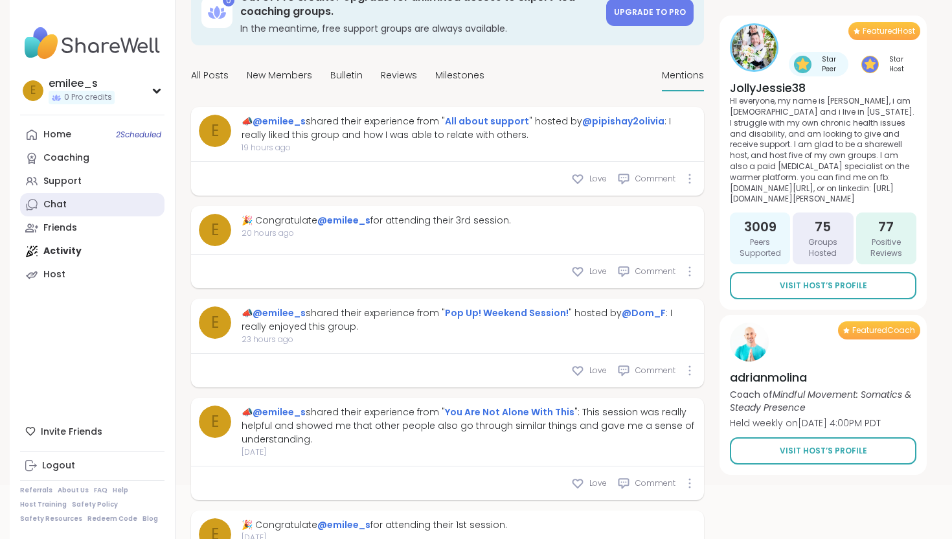
click at [67, 207] on link "Chat" at bounding box center [92, 204] width 144 height 23
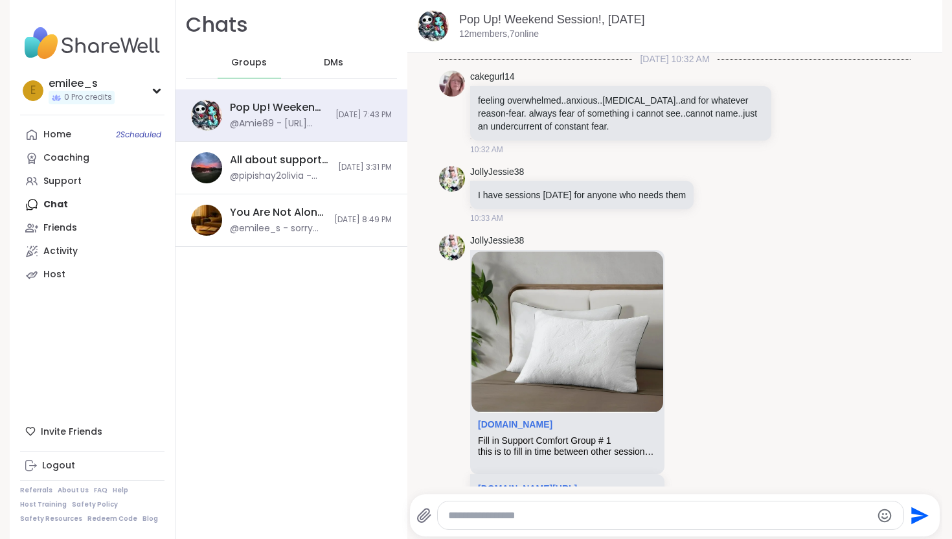
scroll to position [4447, 0]
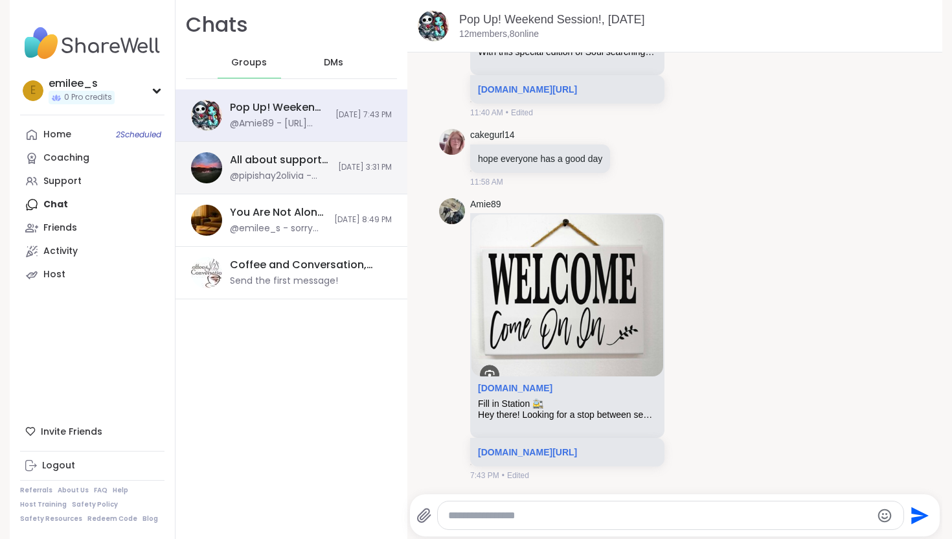
click at [271, 181] on div "@pipishay2olivia - [URL][DOMAIN_NAME]" at bounding box center [280, 176] width 100 height 13
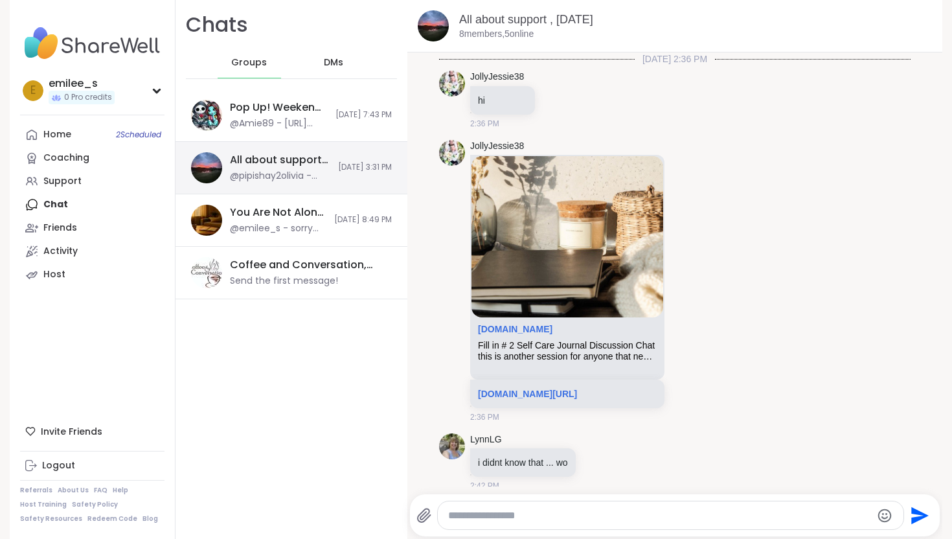
scroll to position [2575, 0]
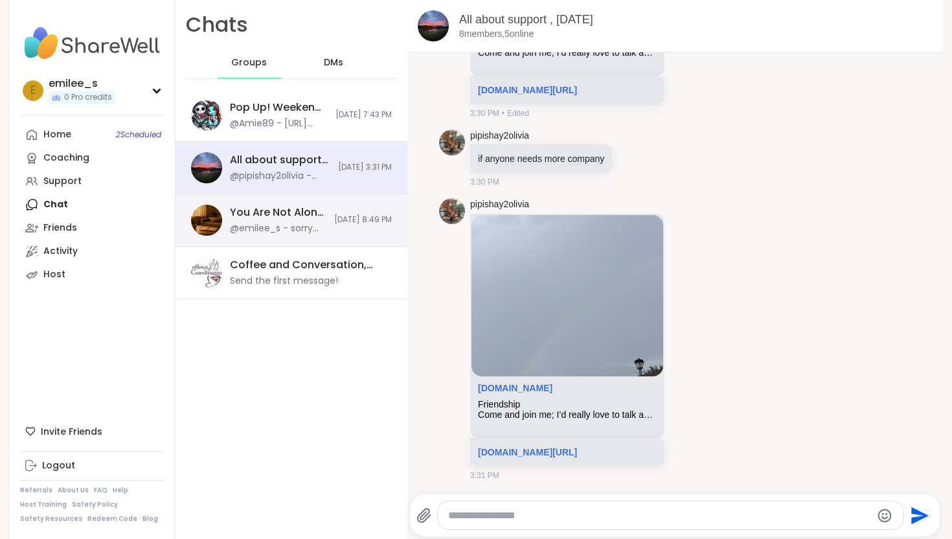
click at [269, 213] on div "You Are Not Alone With This, [DATE]" at bounding box center [278, 212] width 96 height 14
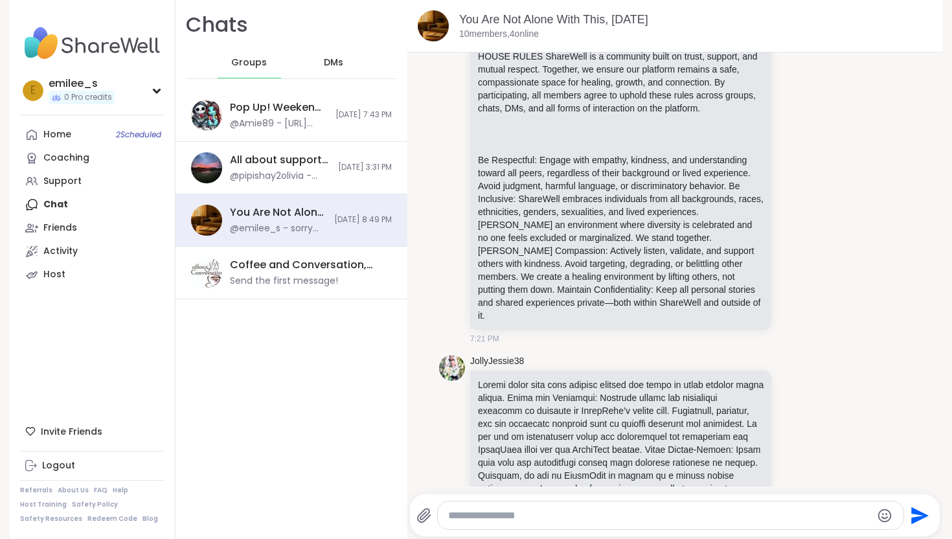
scroll to position [12272, 0]
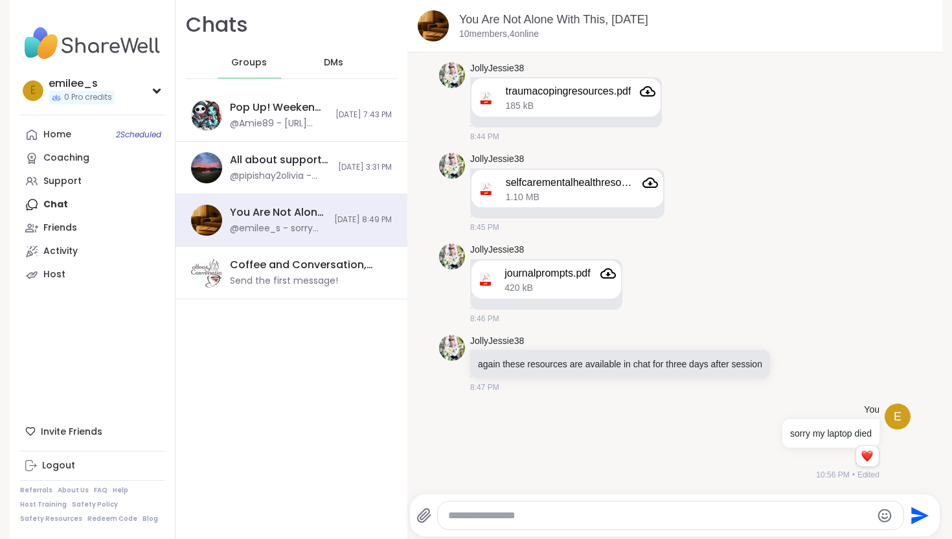
click at [332, 51] on div "DMs" at bounding box center [333, 62] width 63 height 31
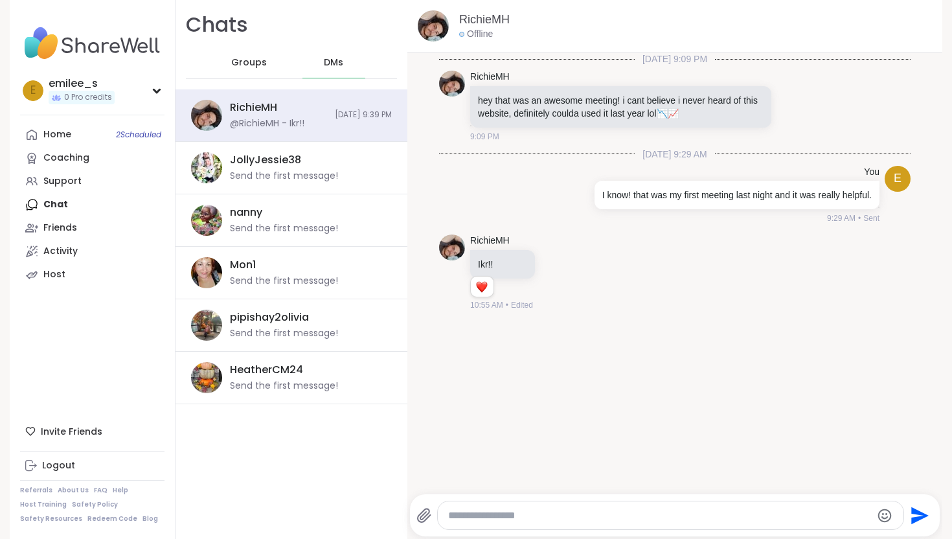
click at [221, 80] on div "Chats Groups DMs" at bounding box center [291, 44] width 232 height 89
click at [234, 65] on span "Groups" at bounding box center [249, 62] width 36 height 13
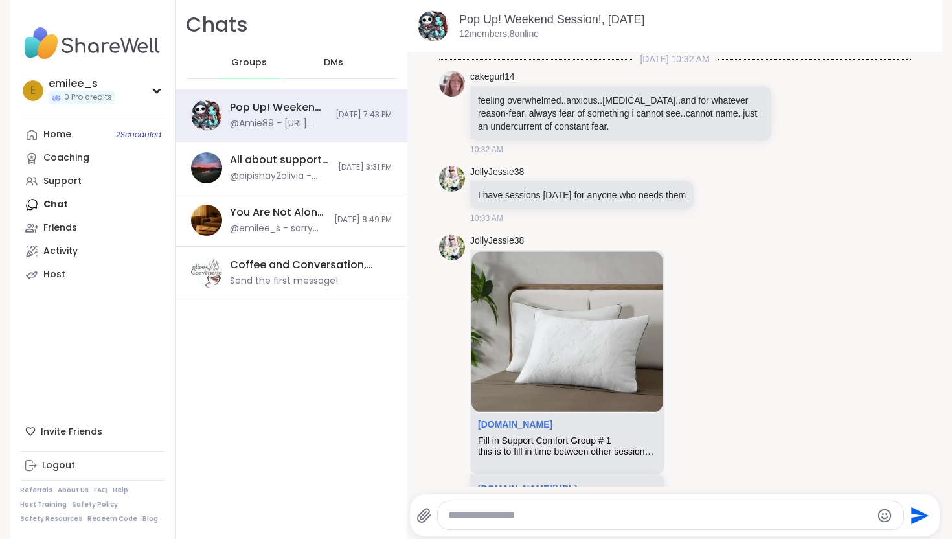
scroll to position [4447, 0]
